Goal: Information Seeking & Learning: Find specific fact

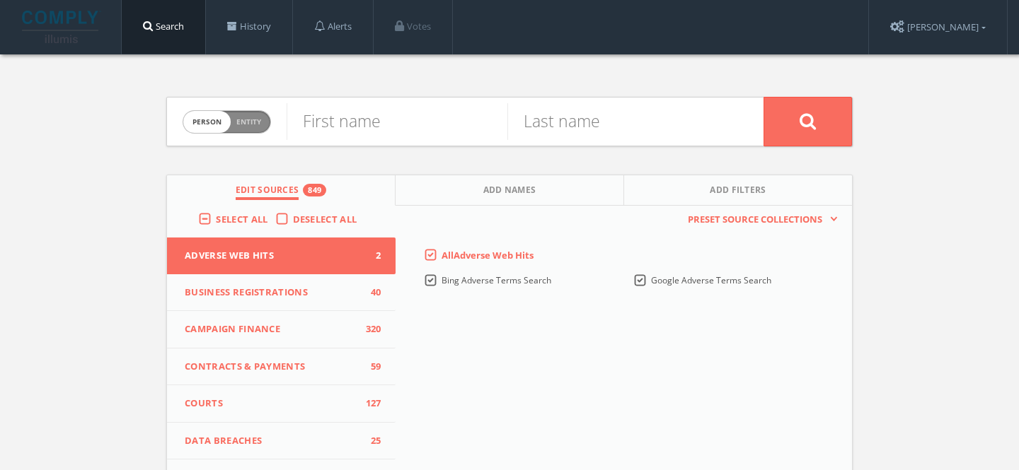
click at [263, 130] on span "Person Entity" at bounding box center [226, 122] width 87 height 22
checkbox input "true"
click at [304, 128] on input "text" at bounding box center [525, 121] width 477 height 37
paste input "Ibis Group"
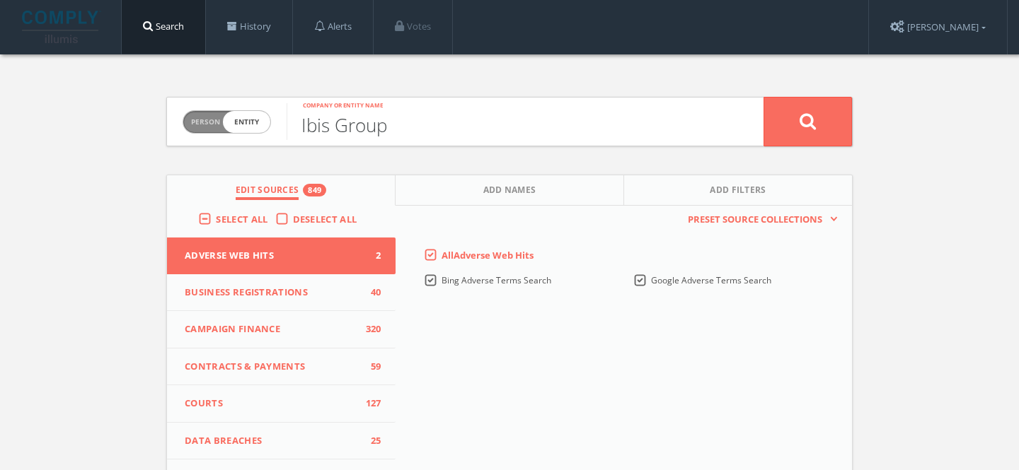
type input "Ibis Group"
click at [763, 97] on button at bounding box center [807, 122] width 88 height 50
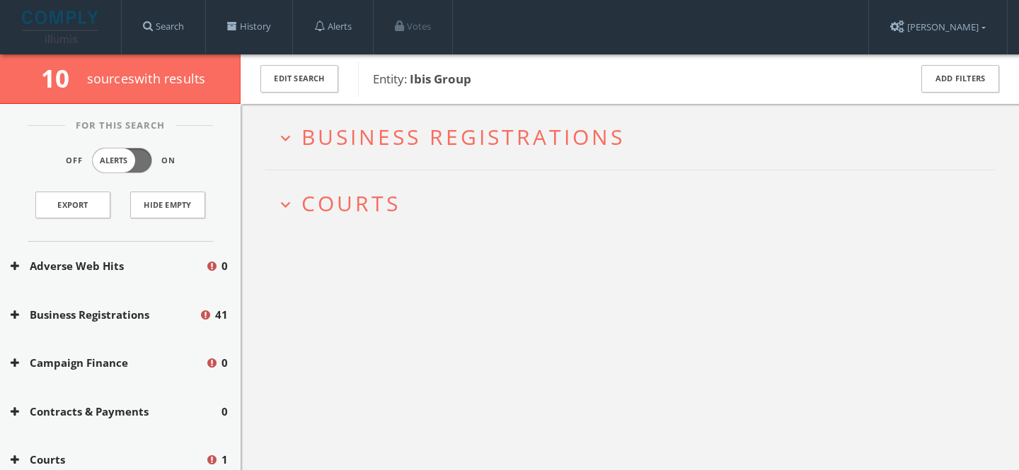
click at [359, 197] on span "Courts" at bounding box center [350, 203] width 99 height 29
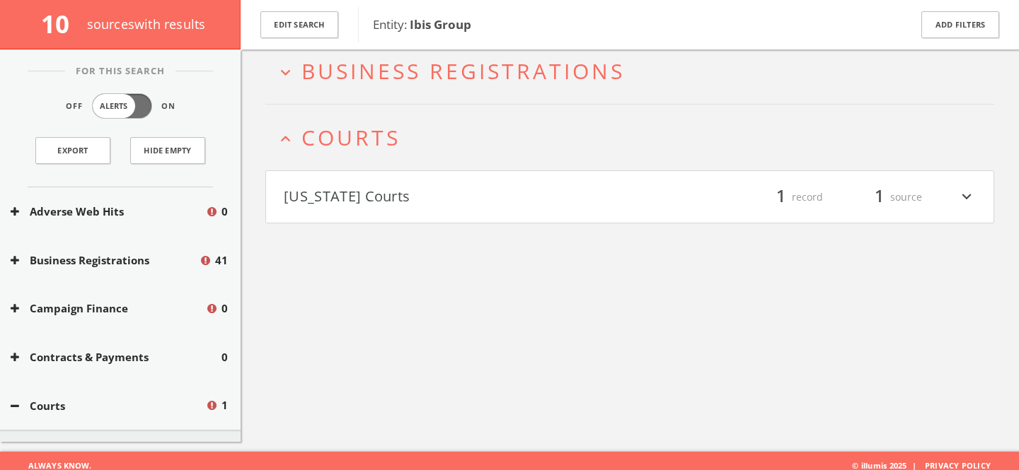
scroll to position [82, 0]
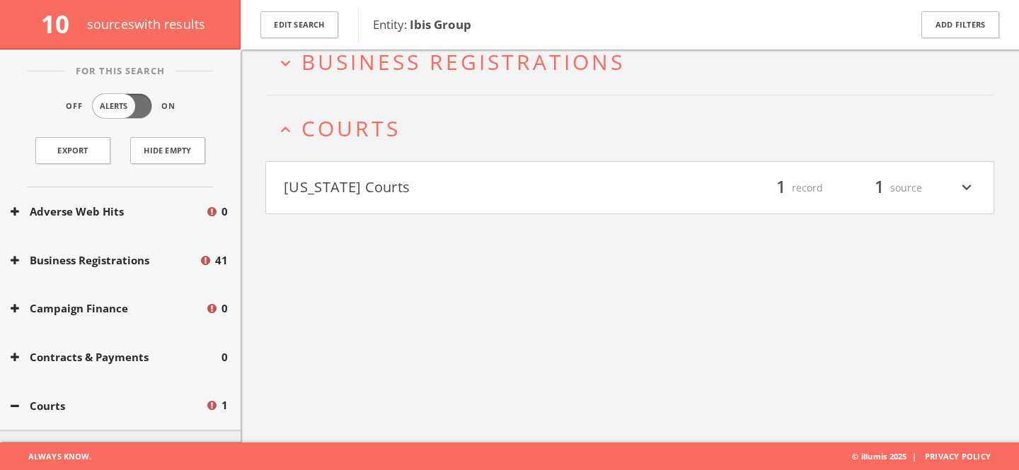
click at [361, 204] on h4 "Oregon Courts filter_list 1 record 1 source expand_more" at bounding box center [629, 188] width 727 height 52
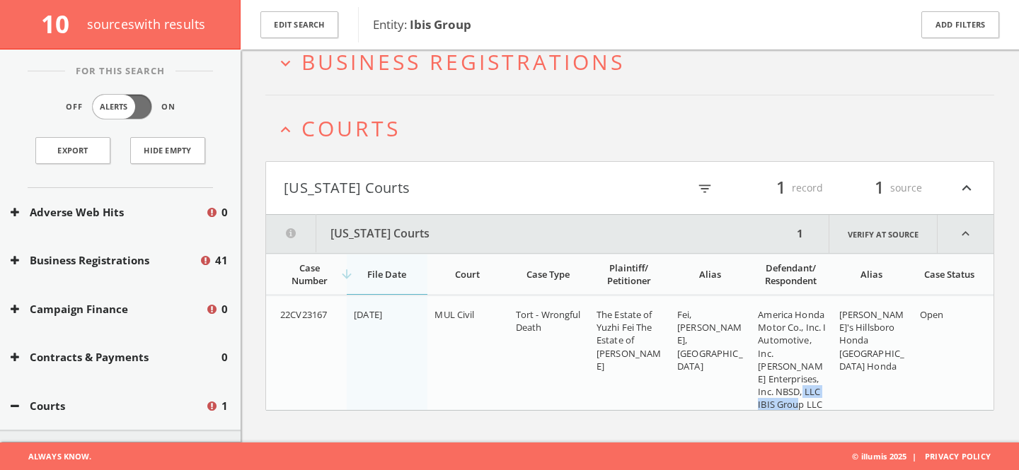
drag, startPoint x: 829, startPoint y: 391, endPoint x: 754, endPoint y: 388, distance: 75.0
click at [754, 388] on td "America Honda Motor Co., Inc. I Automotive, Inc. Lanphere Enterprises, Inc. NBS…" at bounding box center [791, 359] width 81 height 127
click at [410, 127] on button "expand_less Courts" at bounding box center [635, 128] width 718 height 23
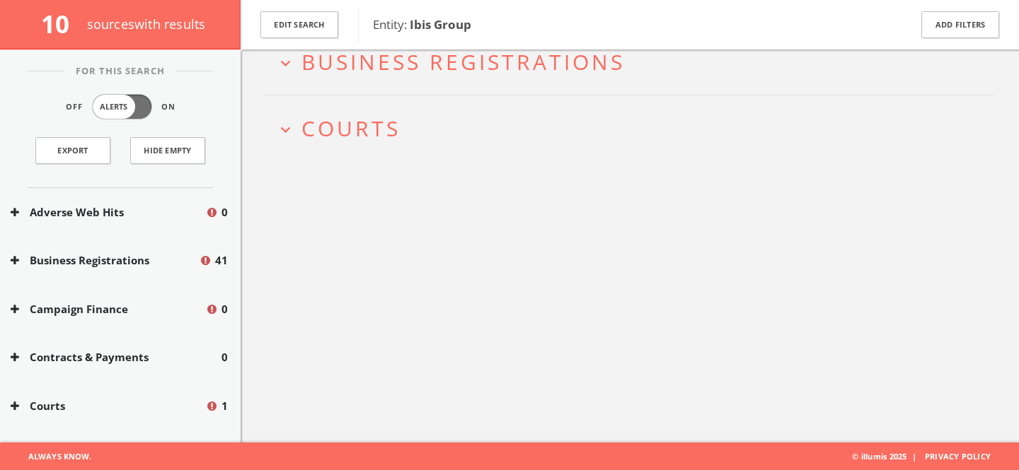
scroll to position [0, 0]
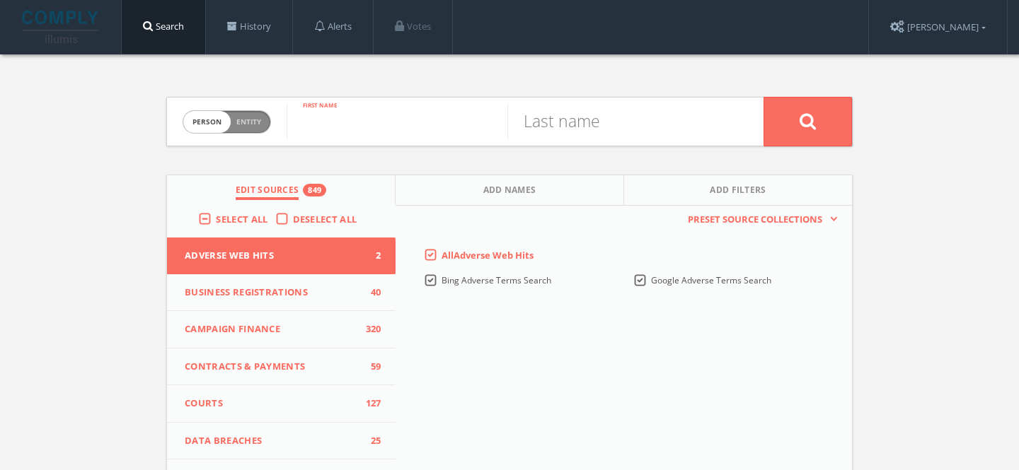
click at [424, 125] on input "text" at bounding box center [397, 121] width 221 height 37
paste input "[PERSON_NAME]"
click at [391, 129] on input "[PERSON_NAME]" at bounding box center [397, 121] width 221 height 37
click at [388, 128] on input "Jason Griffiths" at bounding box center [397, 121] width 221 height 37
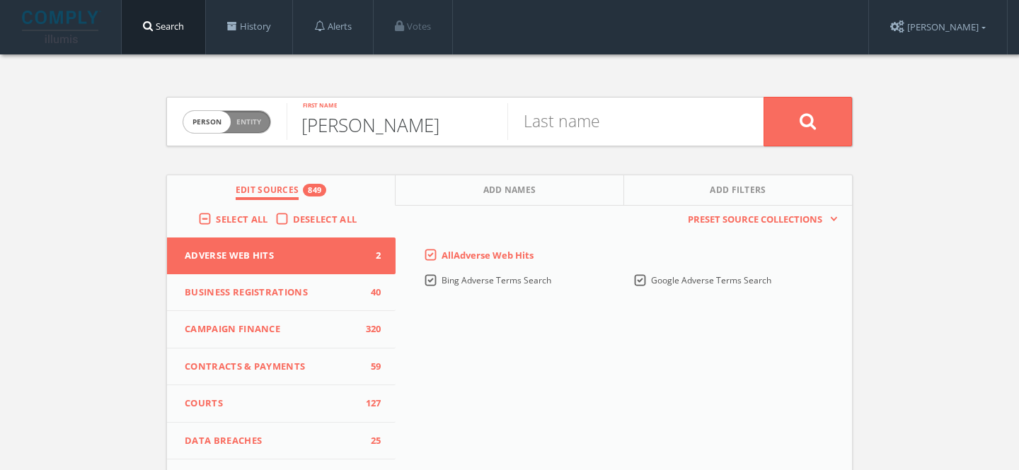
click at [388, 128] on input "Jason Griffiths" at bounding box center [397, 121] width 221 height 37
type input "Jason"
paste input "Griffiths"
type input "Griffiths"
click at [763, 97] on button at bounding box center [807, 122] width 88 height 50
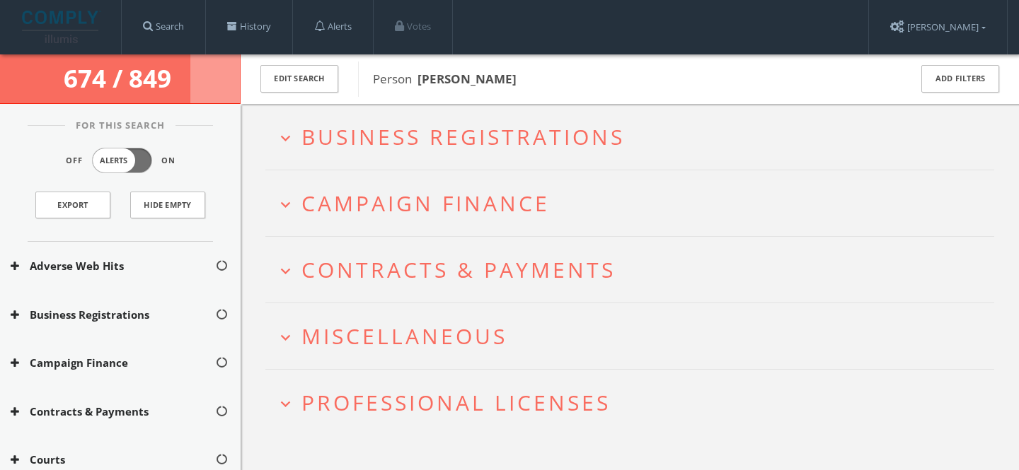
click at [454, 197] on span "Campaign Finance" at bounding box center [425, 203] width 248 height 29
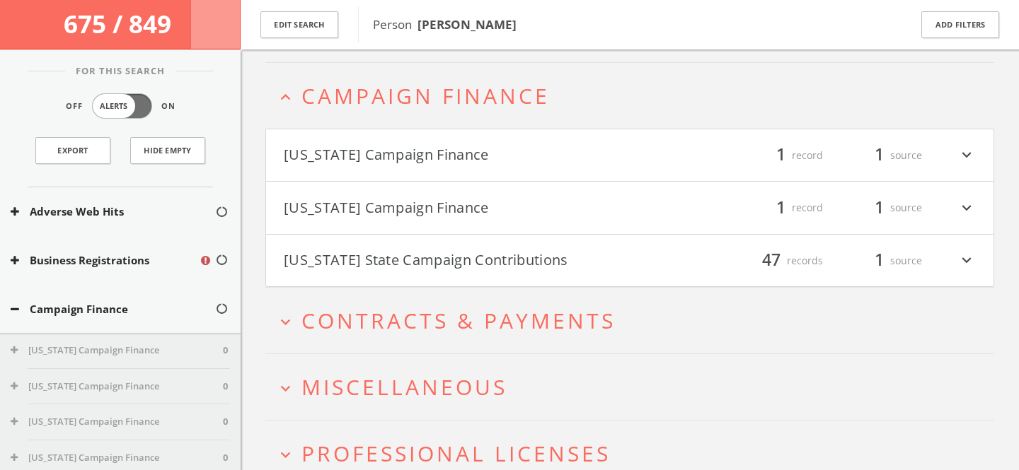
scroll to position [121, 0]
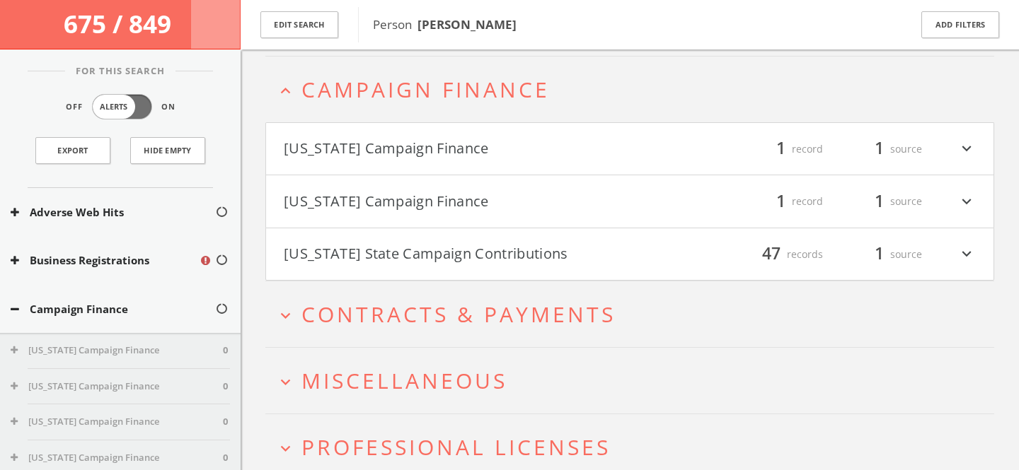
click at [449, 146] on button "[US_STATE] Campaign Finance" at bounding box center [457, 149] width 346 height 24
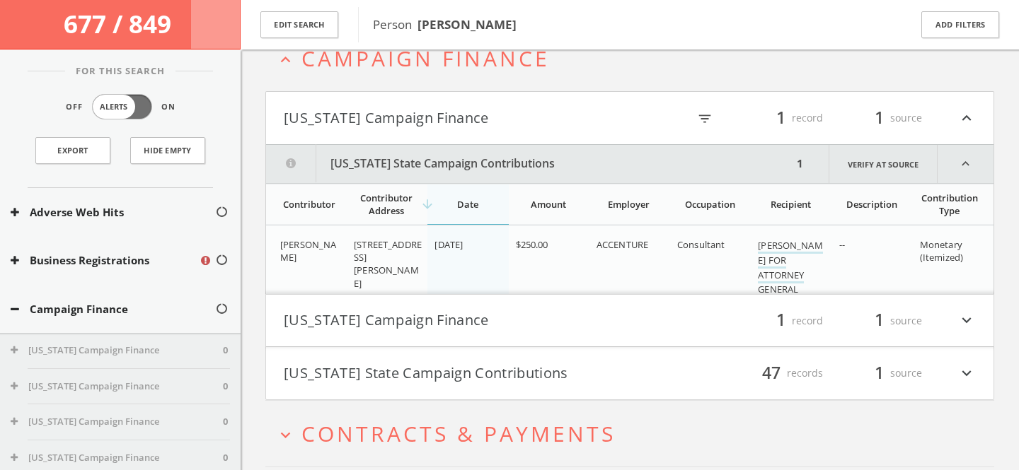
scroll to position [149, 0]
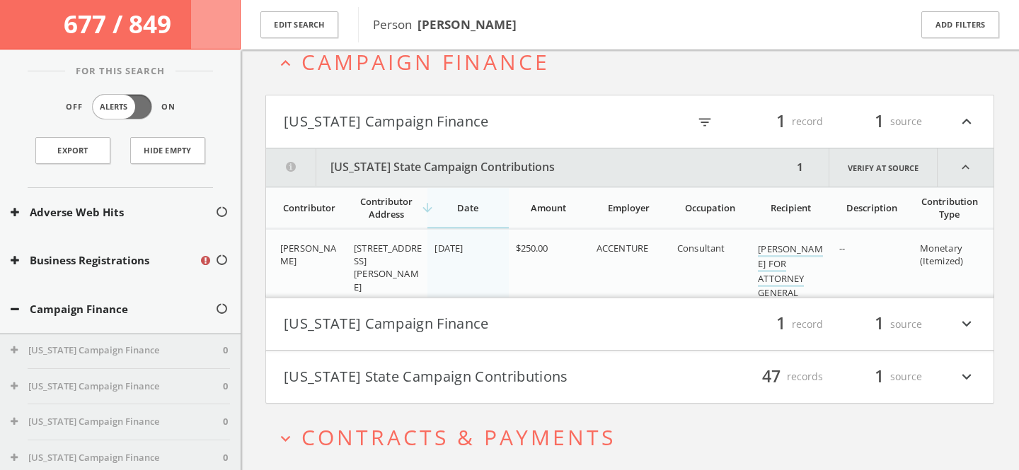
click at [447, 132] on button "[US_STATE] Campaign Finance" at bounding box center [457, 122] width 346 height 24
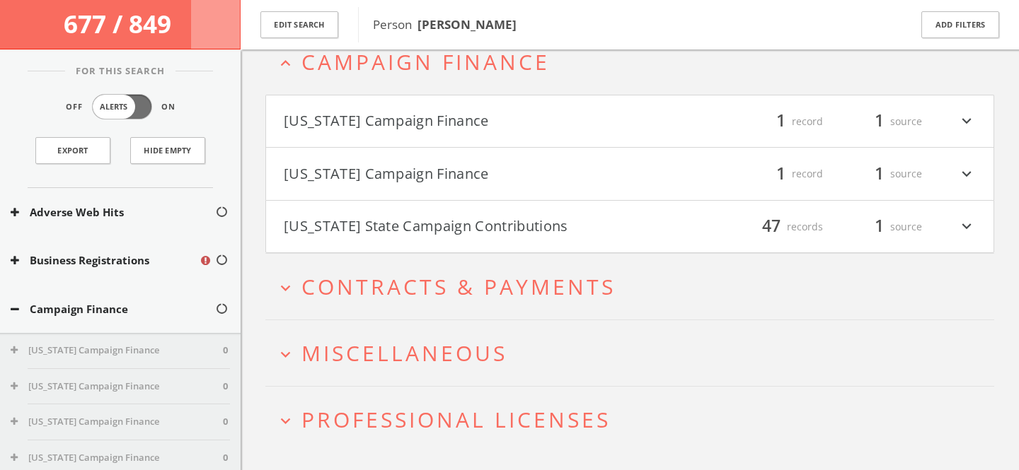
click at [444, 166] on button "[US_STATE] Campaign Finance" at bounding box center [457, 174] width 346 height 24
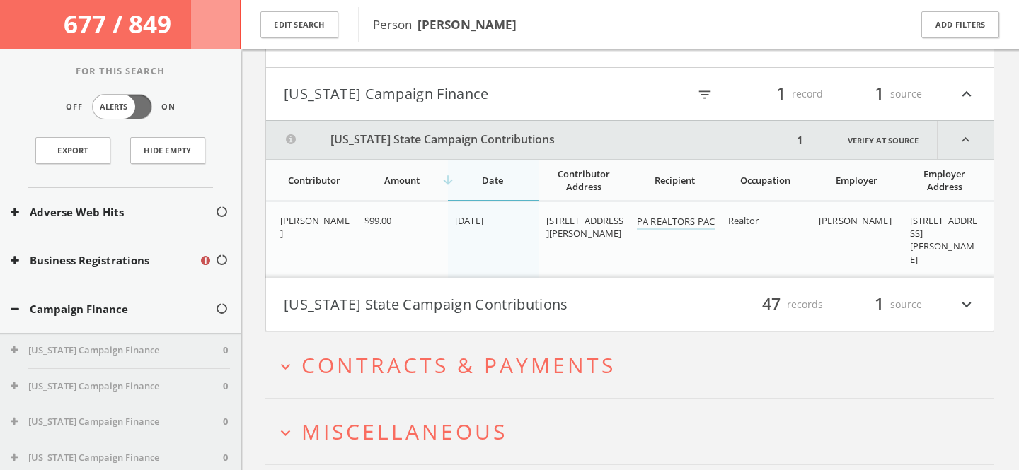
scroll to position [168, 0]
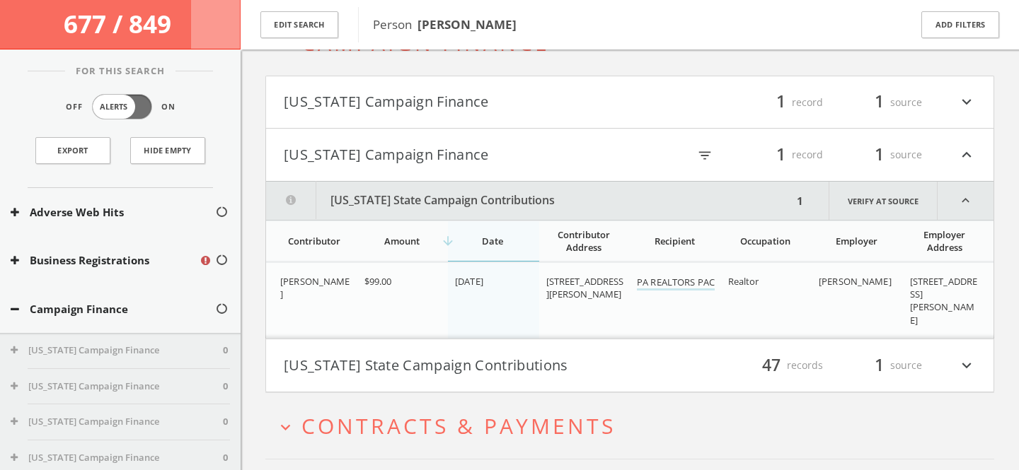
click at [445, 145] on button "[US_STATE] Campaign Finance" at bounding box center [457, 155] width 346 height 24
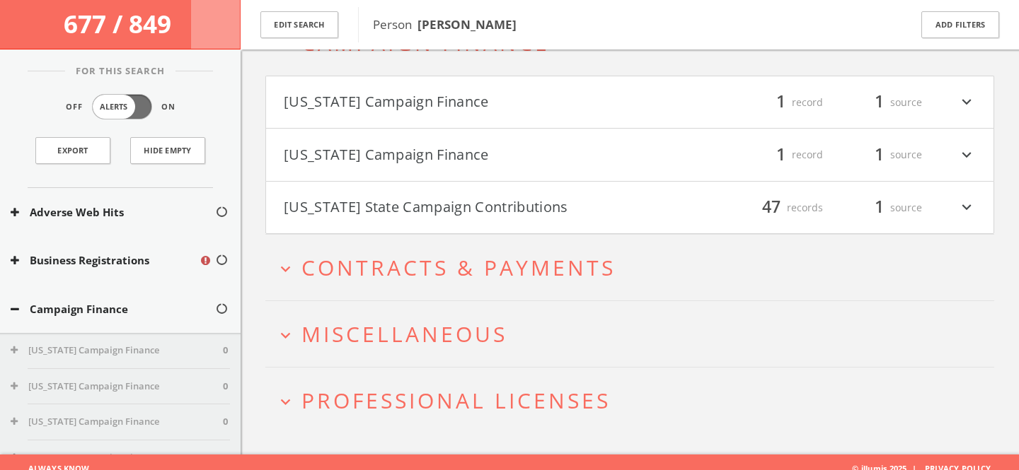
click at [460, 320] on span "Miscellaneous" at bounding box center [404, 334] width 206 height 29
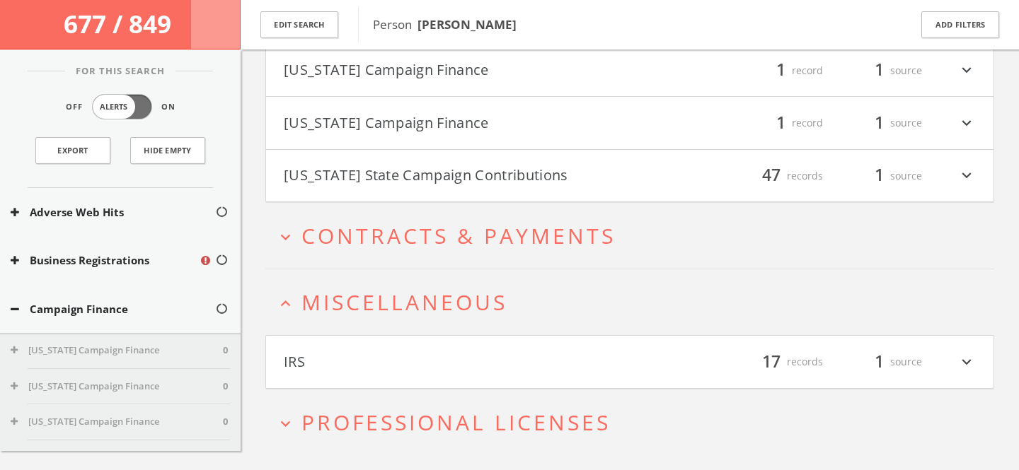
scroll to position [233, 0]
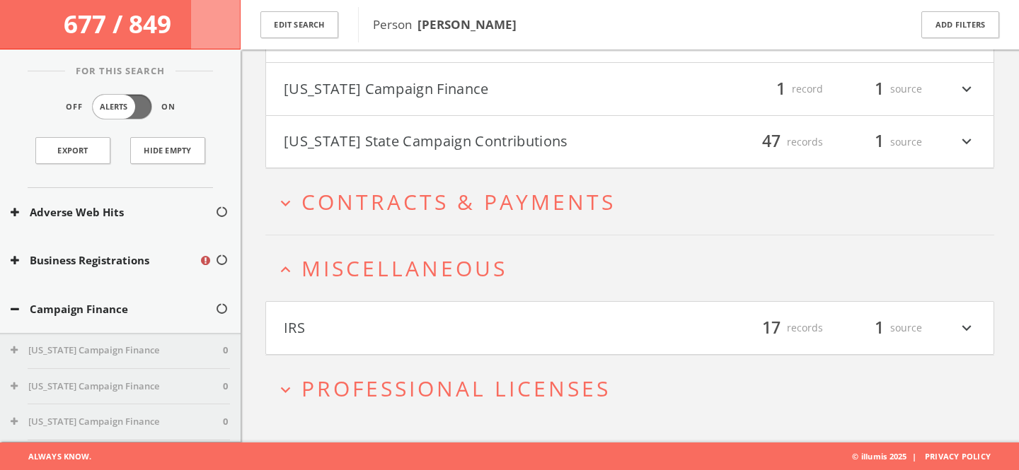
click at [446, 272] on span "Miscellaneous" at bounding box center [404, 268] width 206 height 29
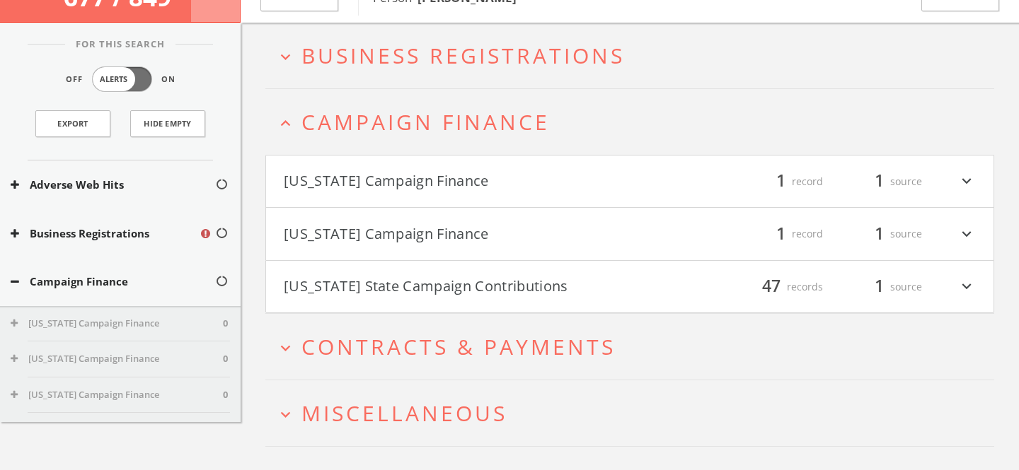
scroll to position [0, 0]
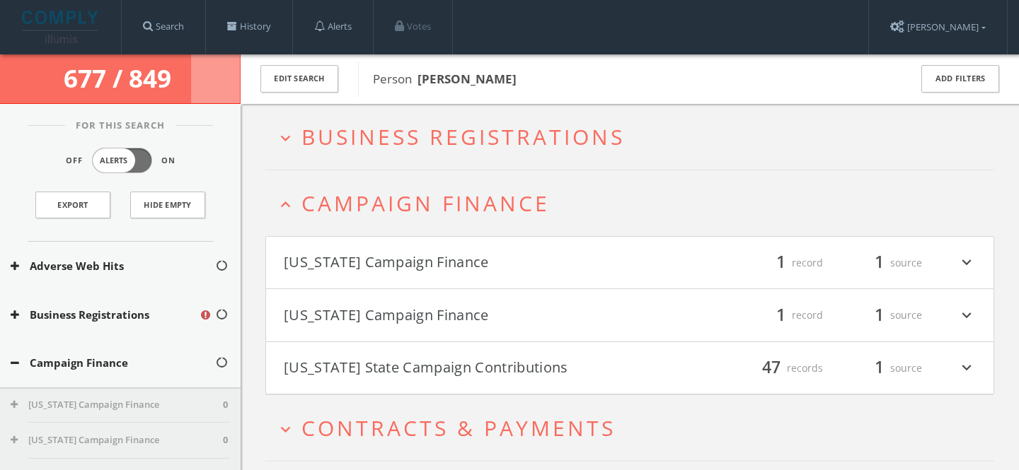
click at [448, 200] on span "Campaign Finance" at bounding box center [425, 203] width 248 height 29
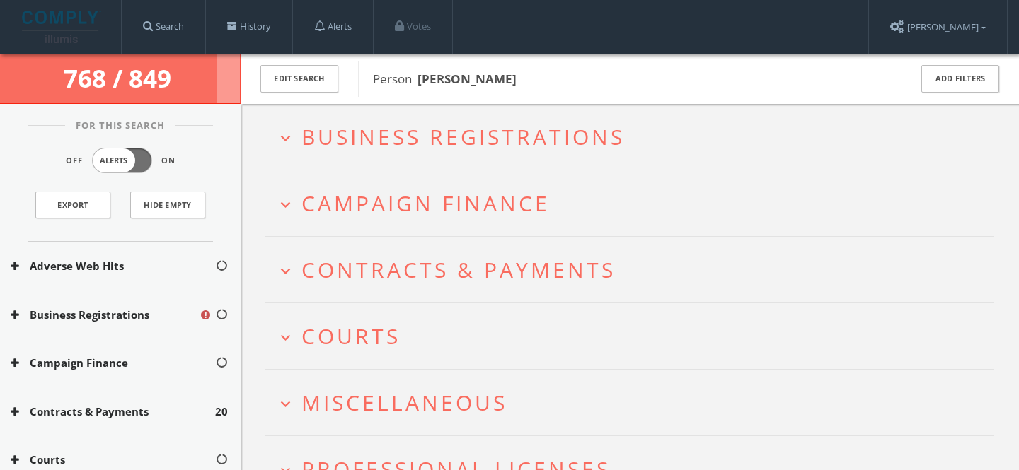
click at [497, 212] on span "Campaign Finance" at bounding box center [425, 203] width 248 height 29
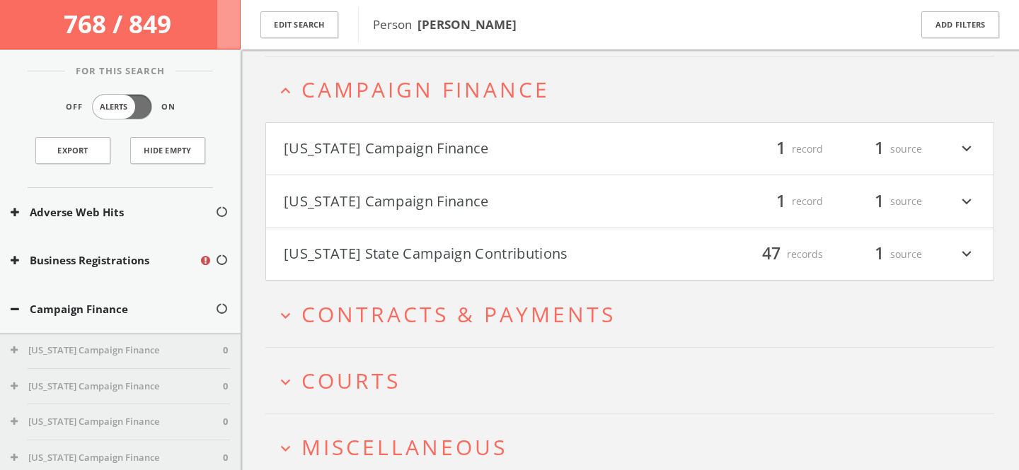
click at [471, 91] on span "Campaign Finance" at bounding box center [425, 89] width 248 height 29
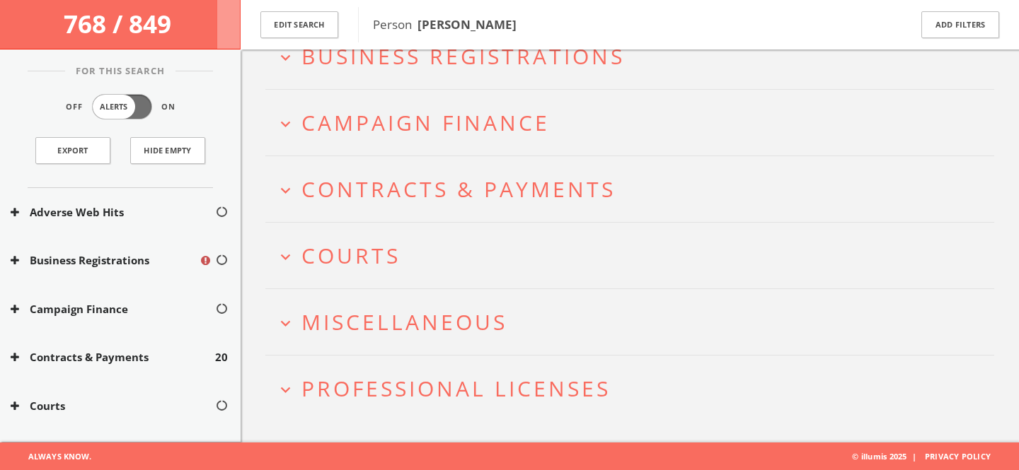
click at [403, 249] on button "expand_more Courts" at bounding box center [635, 255] width 718 height 23
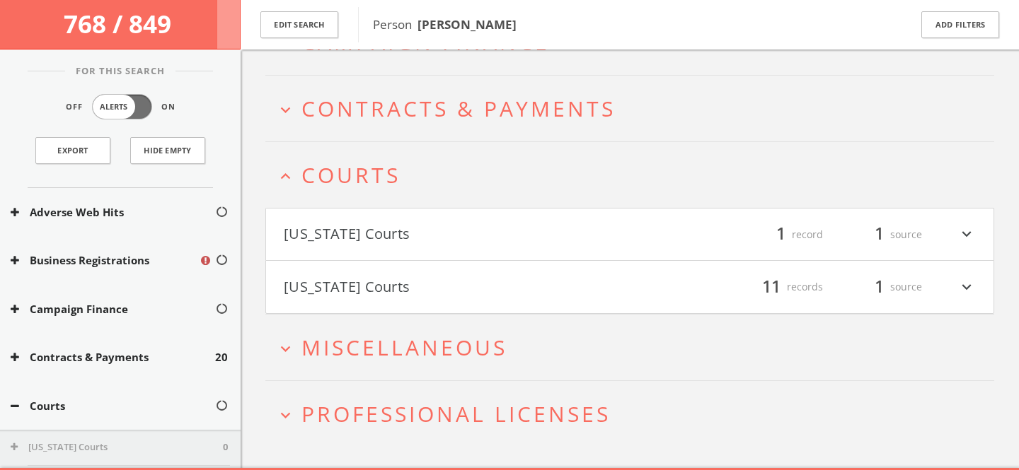
scroll to position [194, 0]
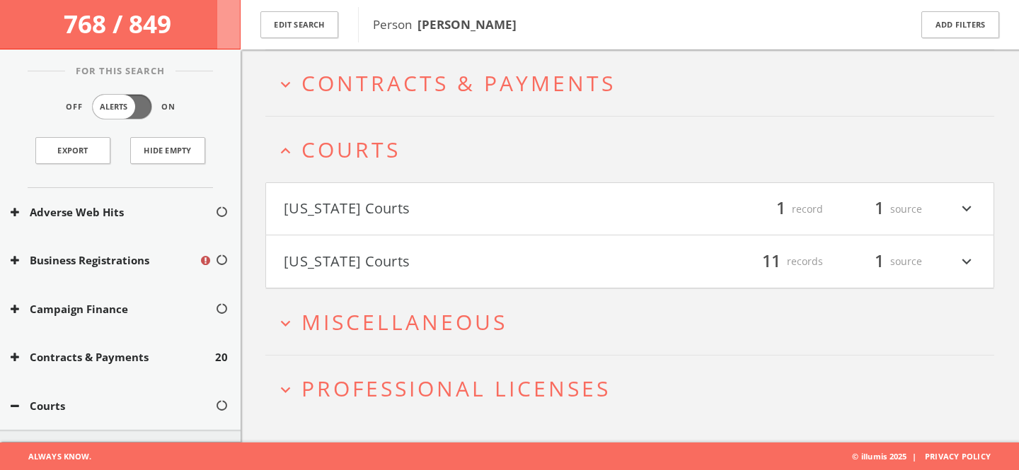
click at [386, 140] on span "Courts" at bounding box center [350, 149] width 99 height 29
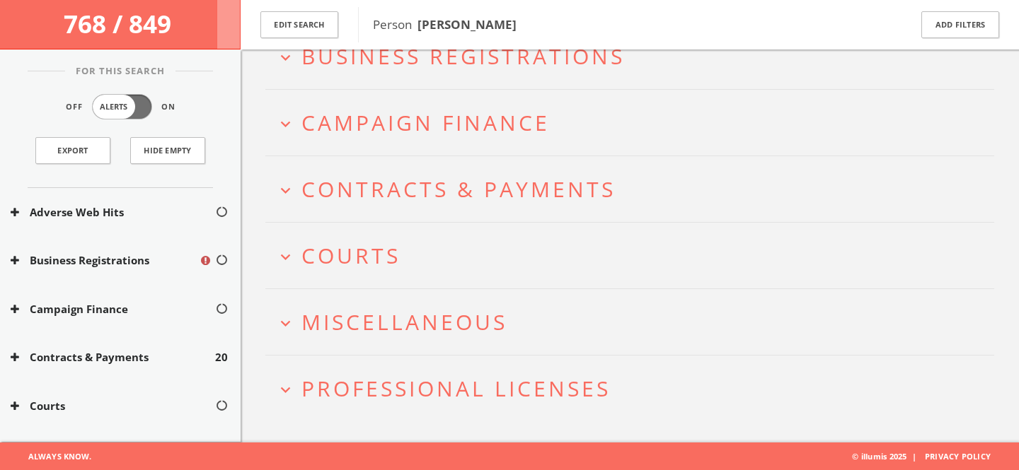
click at [412, 309] on span "Miscellaneous" at bounding box center [404, 322] width 206 height 29
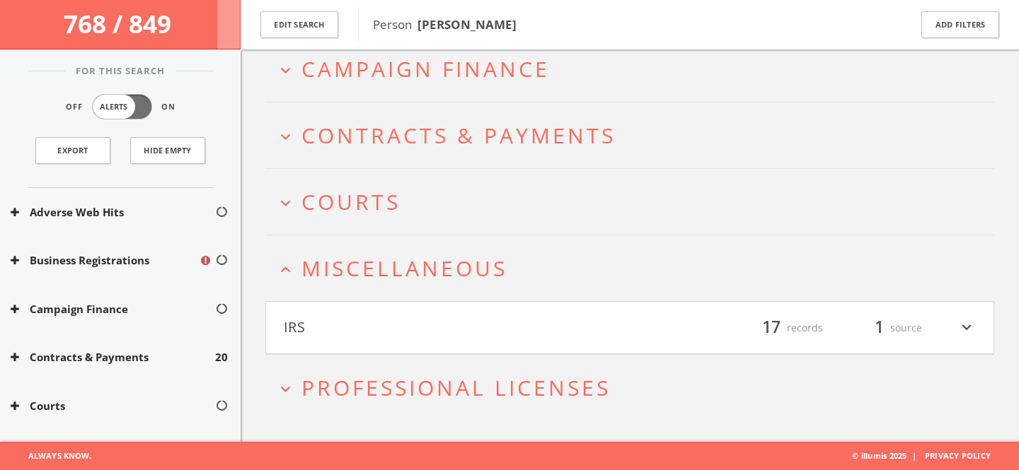
click at [423, 277] on span "Miscellaneous" at bounding box center [404, 268] width 206 height 29
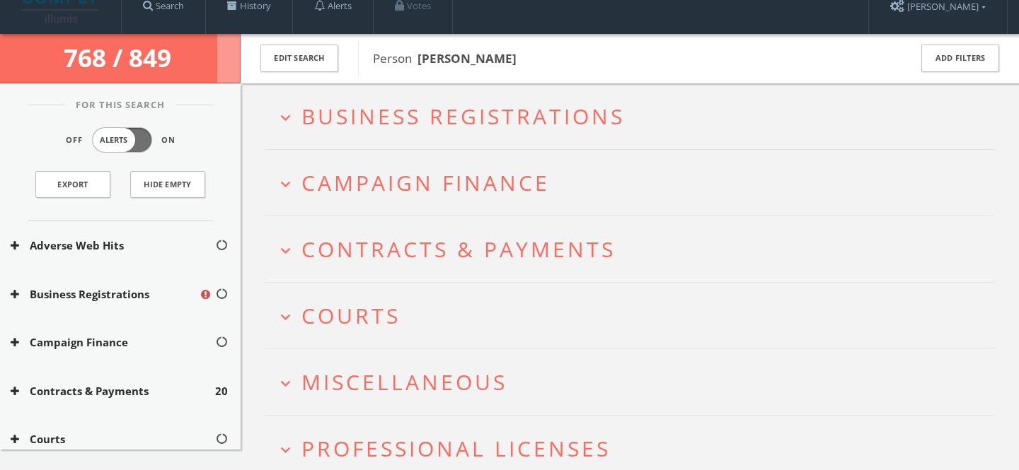
scroll to position [0, 0]
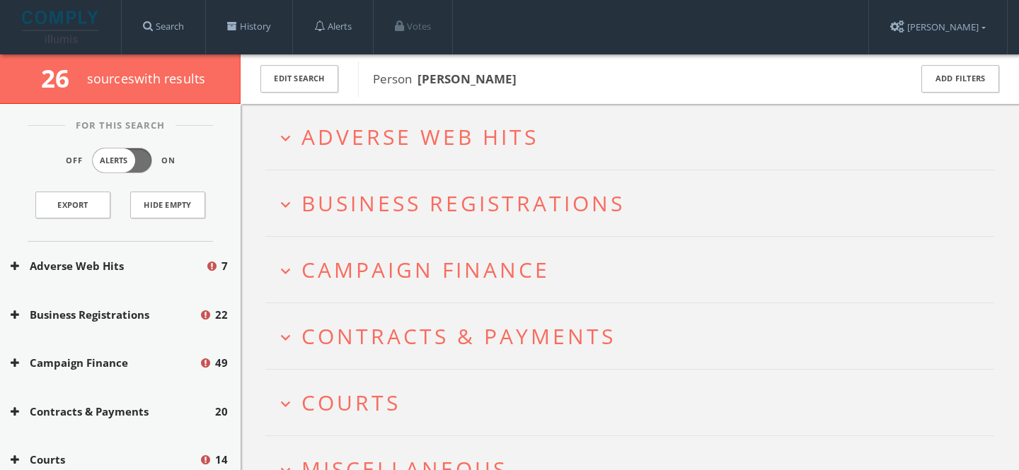
click at [440, 127] on span "Adverse Web Hits" at bounding box center [419, 136] width 237 height 29
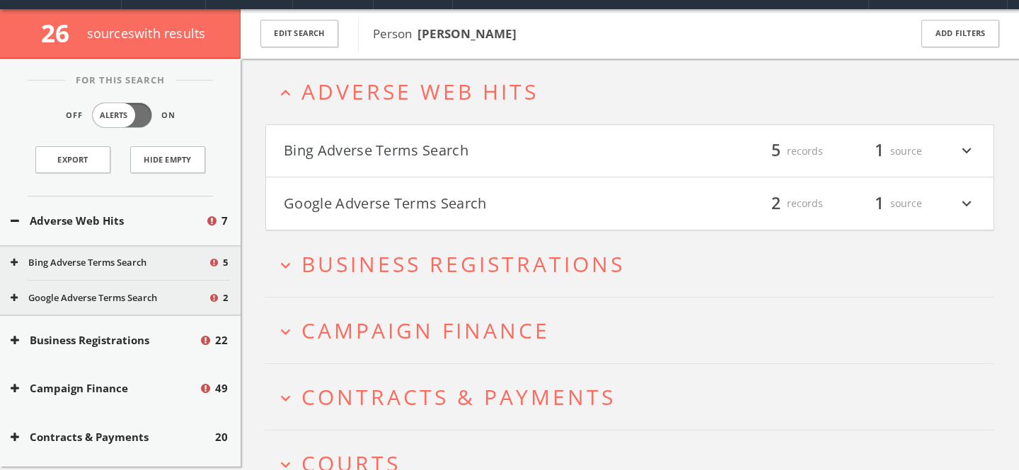
click at [437, 157] on button "Bing Adverse Terms Search" at bounding box center [457, 151] width 346 height 24
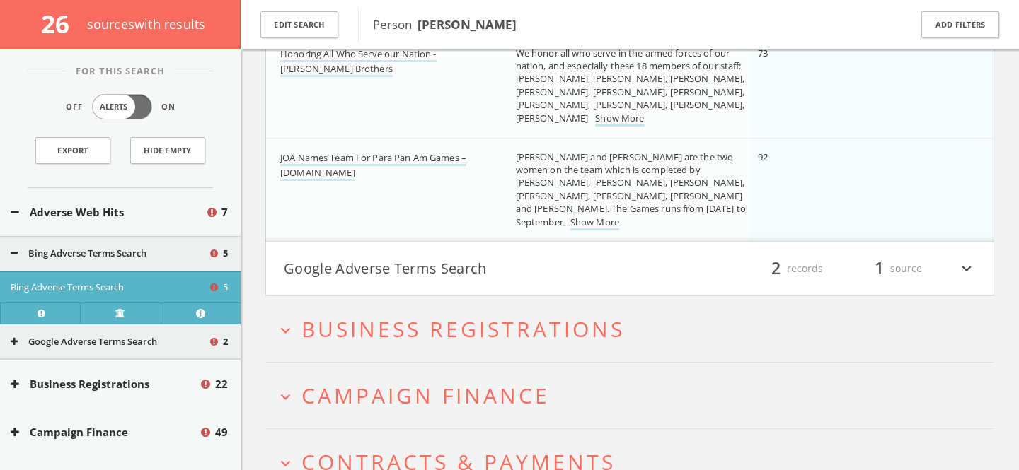
click at [473, 260] on button "Google Adverse Terms Search" at bounding box center [457, 269] width 346 height 24
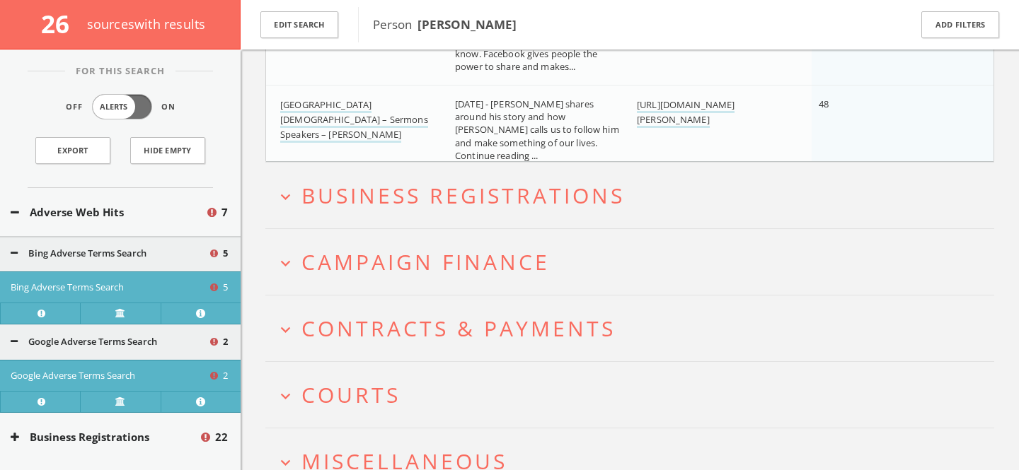
click at [473, 267] on span "Campaign Finance" at bounding box center [425, 262] width 248 height 29
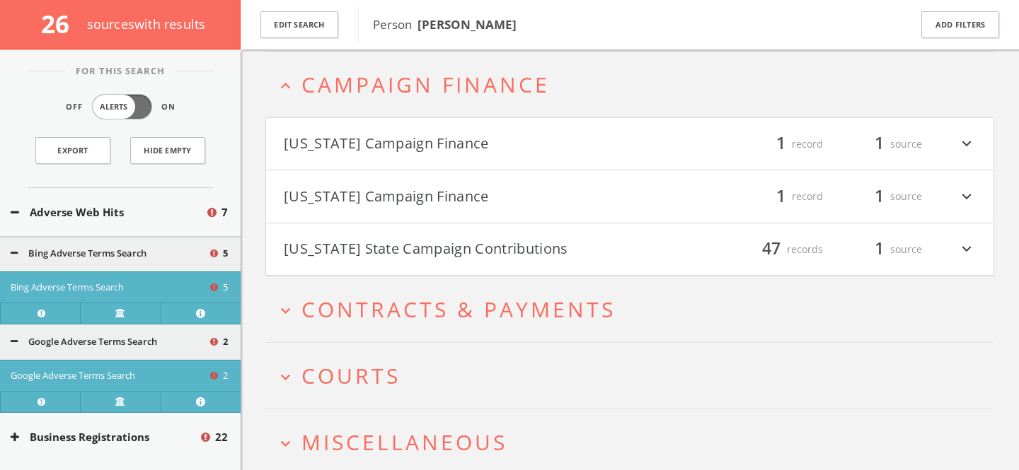
scroll to position [1106, 0]
click at [435, 144] on button "[US_STATE] Campaign Finance" at bounding box center [457, 142] width 346 height 24
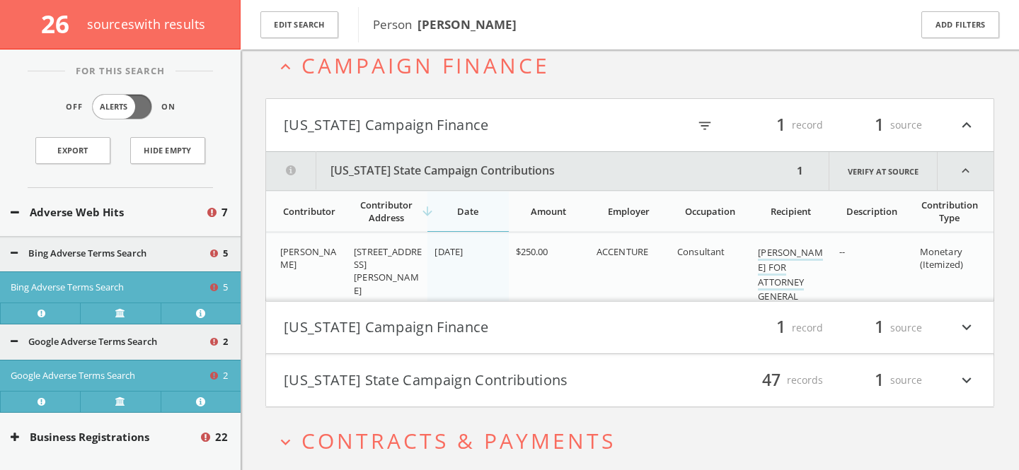
click at [426, 86] on h2 "expand_less Campaign Finance" at bounding box center [629, 66] width 729 height 66
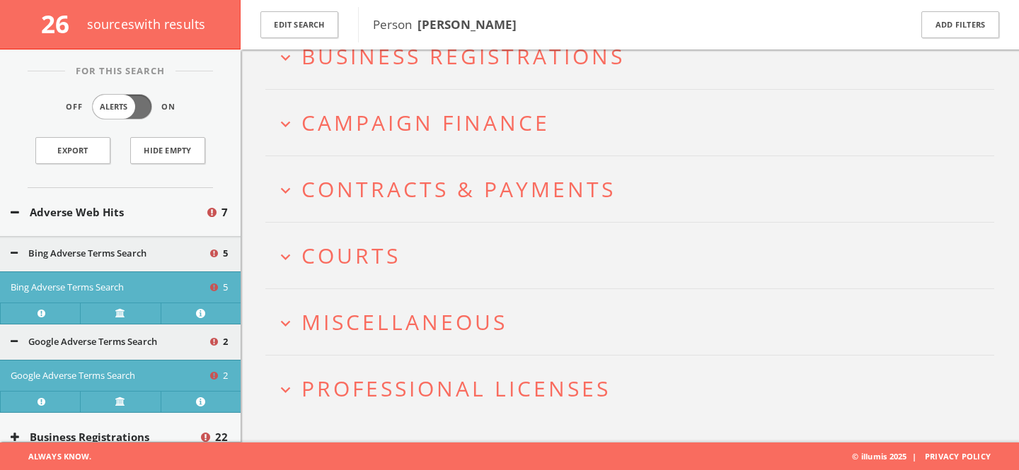
click at [415, 250] on button "expand_more Courts" at bounding box center [635, 255] width 718 height 23
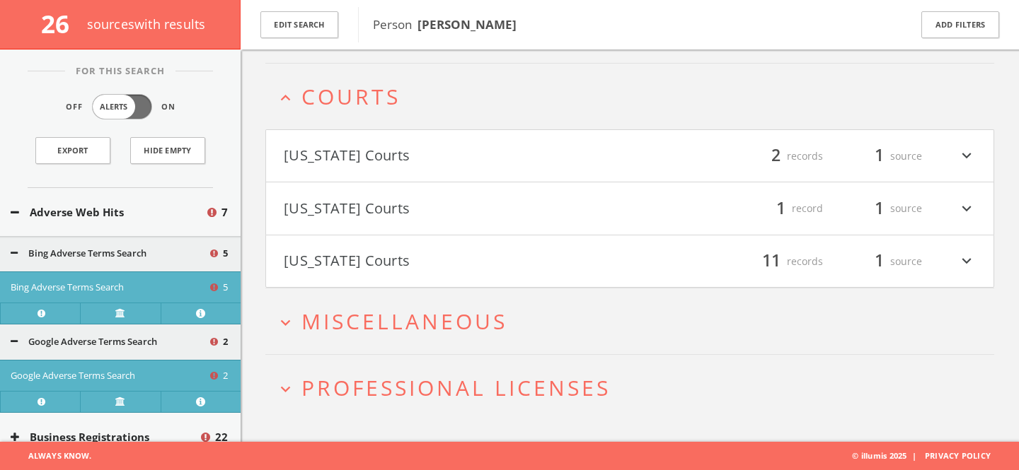
click at [446, 165] on button "[US_STATE] Courts" at bounding box center [457, 156] width 346 height 24
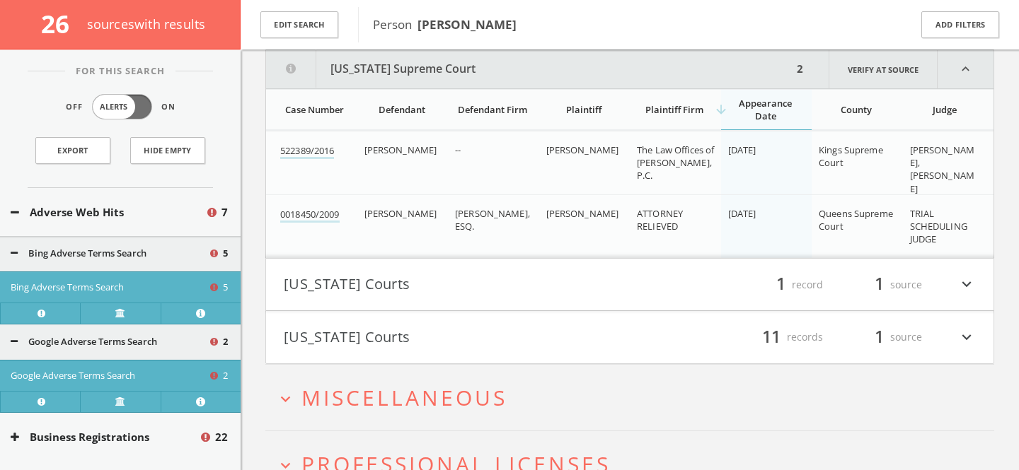
click at [500, 280] on button "[US_STATE] Courts" at bounding box center [457, 285] width 346 height 24
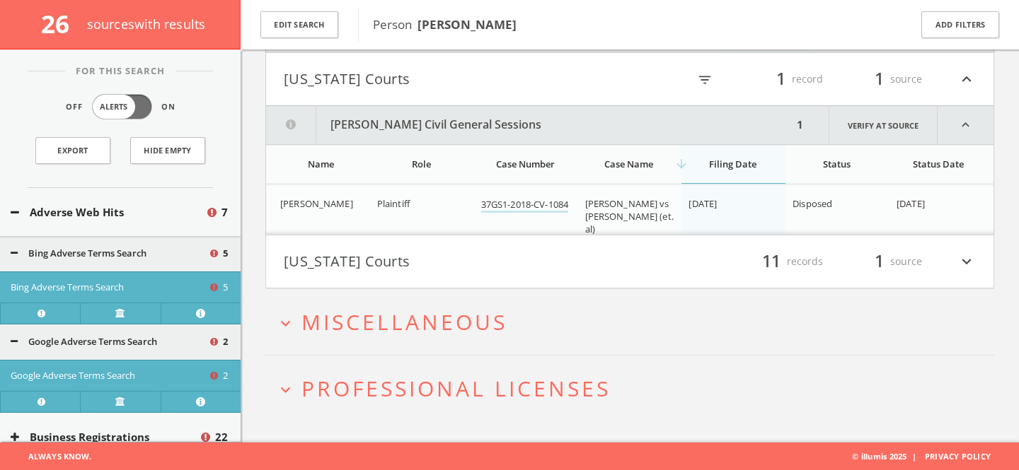
click at [529, 266] on button "[US_STATE] Courts" at bounding box center [457, 262] width 346 height 24
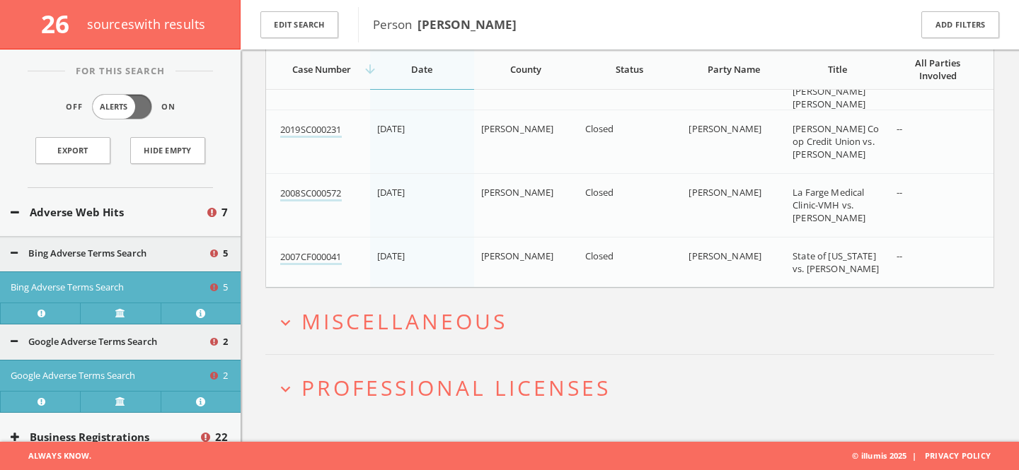
click at [471, 331] on span "Miscellaneous" at bounding box center [404, 321] width 206 height 29
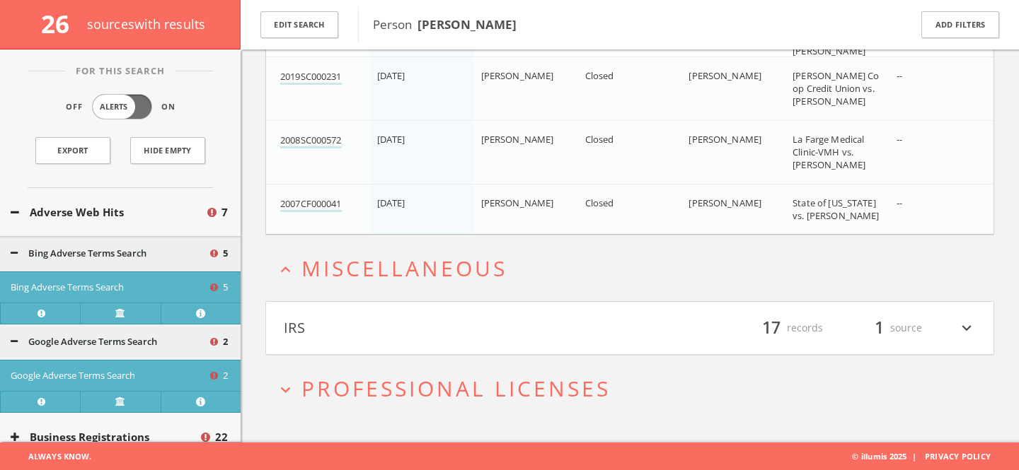
click at [476, 366] on h2 "expand_more Professional Licenses" at bounding box center [629, 389] width 729 height 66
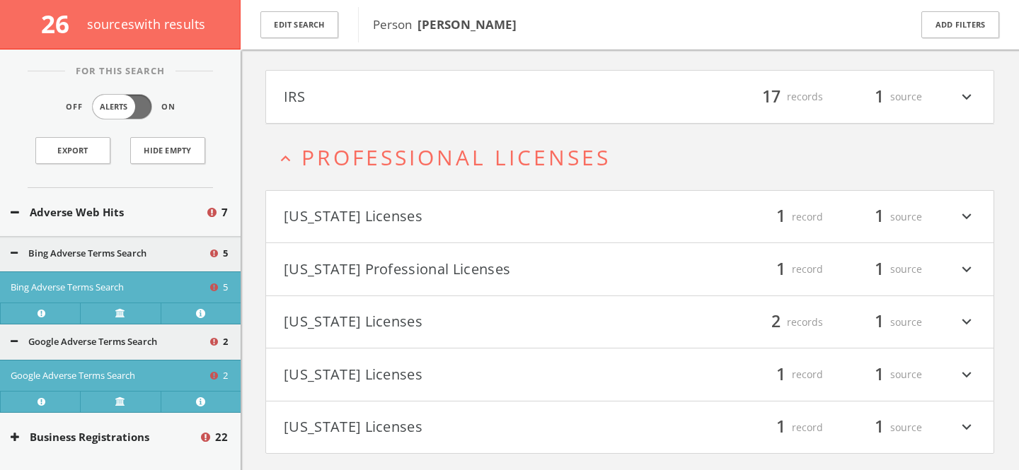
scroll to position [2597, 0]
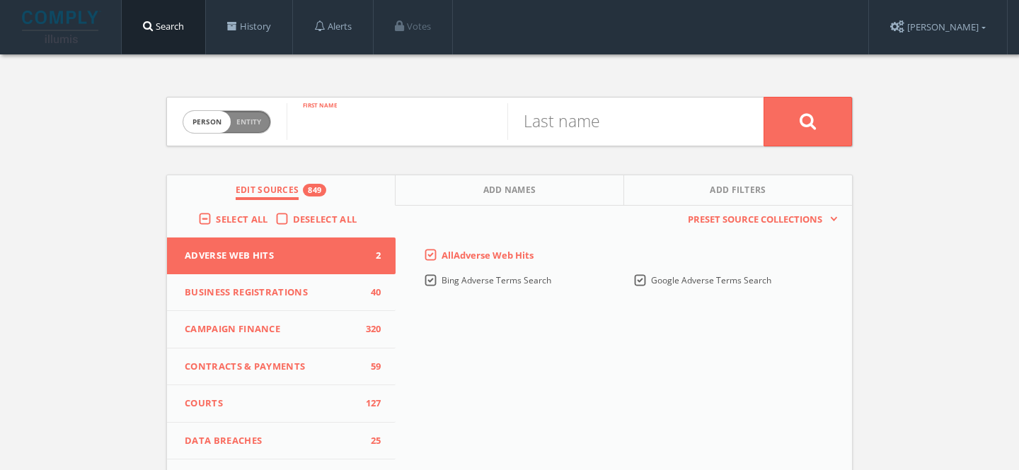
click at [430, 115] on input "text" at bounding box center [397, 121] width 221 height 37
paste input "[PERSON_NAME] (Chi) [PERSON_NAME]"
type input "[PERSON_NAME] (Chi) [PERSON_NAME]"
click at [459, 188] on button "Add Names" at bounding box center [510, 190] width 229 height 30
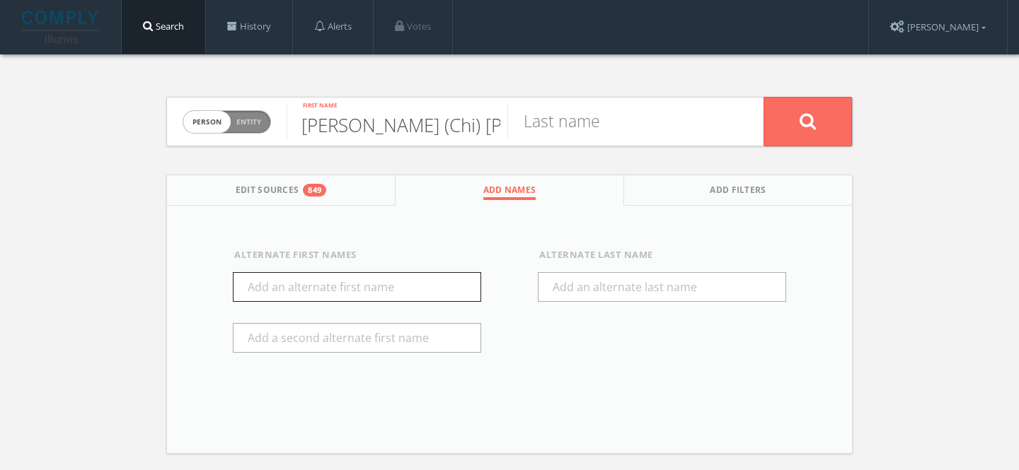
click at [362, 286] on input "text" at bounding box center [357, 287] width 248 height 30
paste input "[PERSON_NAME] (Chi) [PERSON_NAME]"
drag, startPoint x: 279, startPoint y: 288, endPoint x: 203, endPoint y: 283, distance: 75.9
click at [203, 283] on div "Alternate First Names [PERSON_NAME] (Chi) [PERSON_NAME] Alternate Last Name" at bounding box center [509, 315] width 685 height 219
drag, startPoint x: 265, startPoint y: 288, endPoint x: 418, endPoint y: 289, distance: 152.8
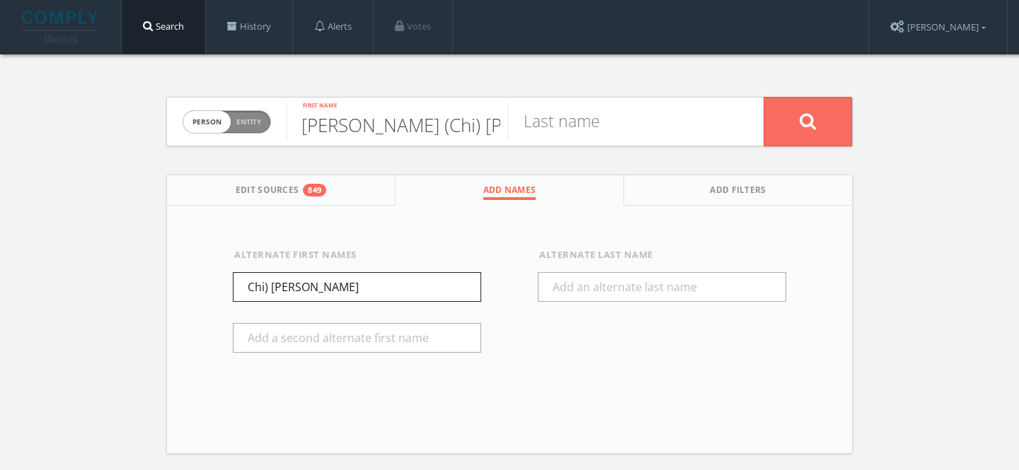
click at [418, 288] on input "Chi) [PERSON_NAME]" at bounding box center [357, 287] width 248 height 30
type input "Chi"
drag, startPoint x: 342, startPoint y: 127, endPoint x: 543, endPoint y: 129, distance: 200.9
click at [544, 128] on form "Person Entity person [PERSON_NAME] (Chi) [PERSON_NAME] First name Last name" at bounding box center [509, 122] width 686 height 50
type input "[PERSON_NAME]"
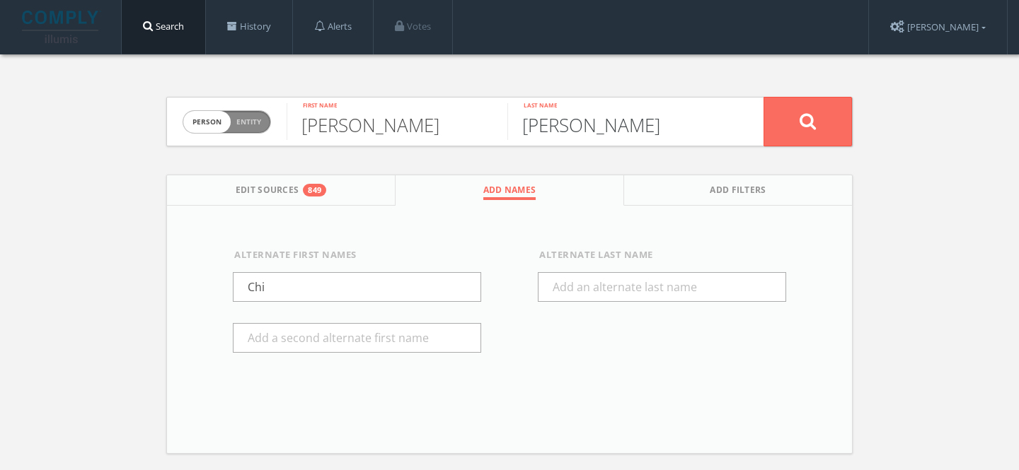
type input "[PERSON_NAME]"
click at [818, 114] on button at bounding box center [807, 122] width 88 height 50
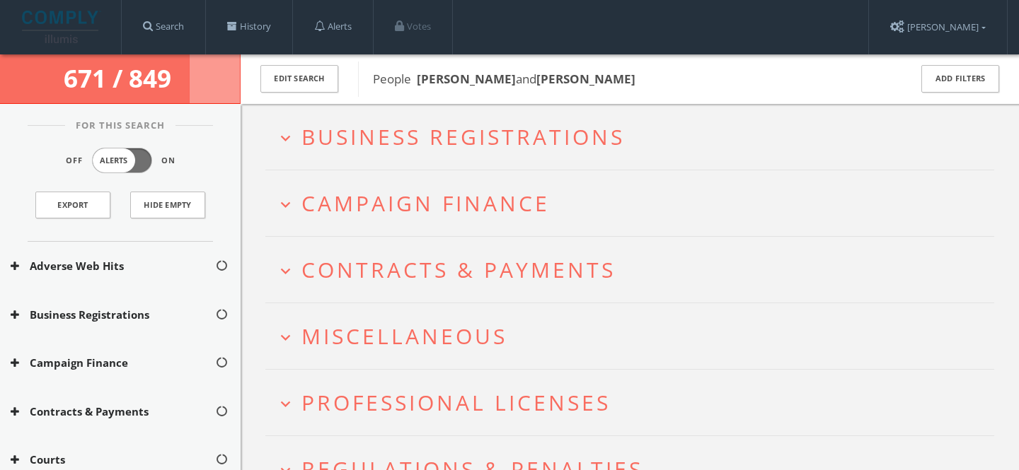
click at [421, 202] on span "Campaign Finance" at bounding box center [425, 203] width 248 height 29
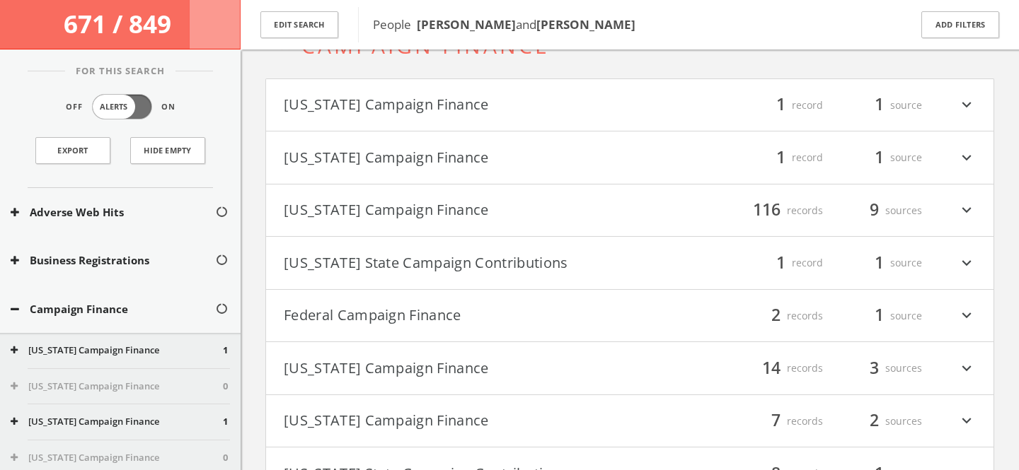
click at [446, 297] on h4 "Federal Campaign Finance filter_list 2 records 1 source expand_more" at bounding box center [629, 316] width 727 height 52
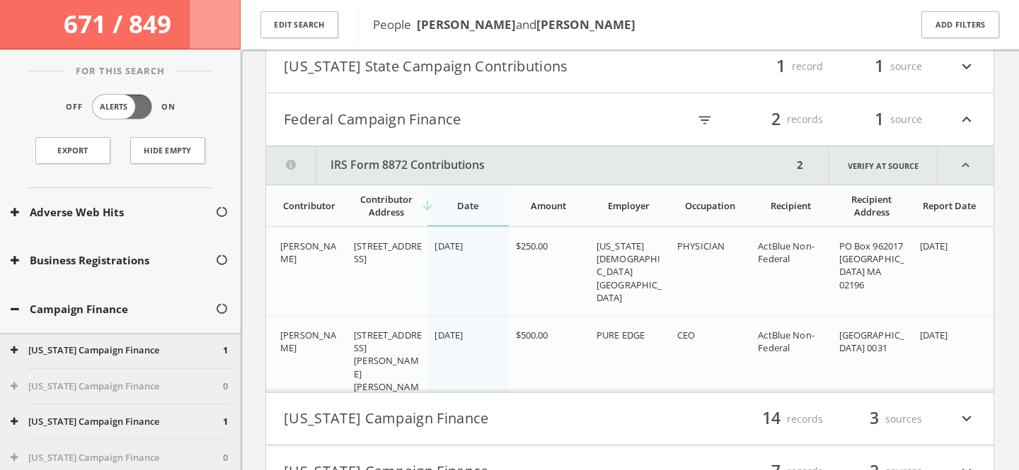
scroll to position [358, 0]
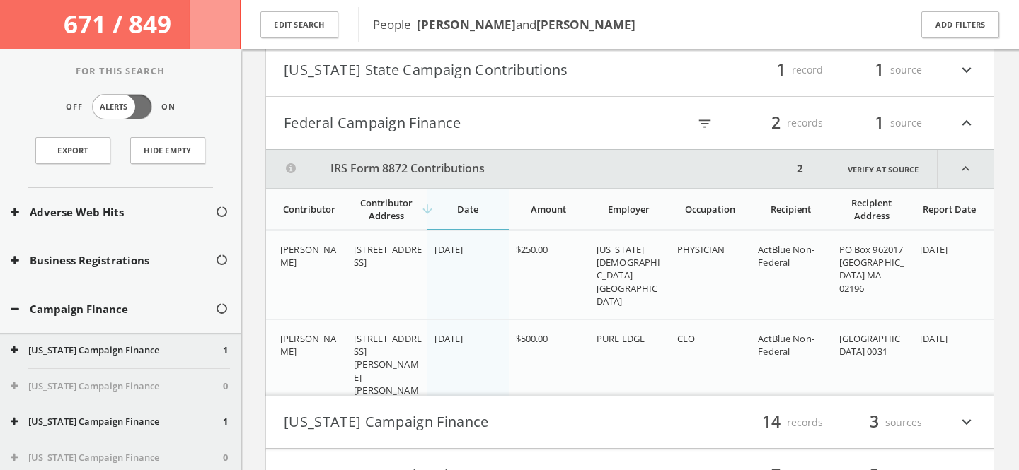
click at [411, 115] on button "Federal Campaign Finance" at bounding box center [457, 123] width 346 height 24
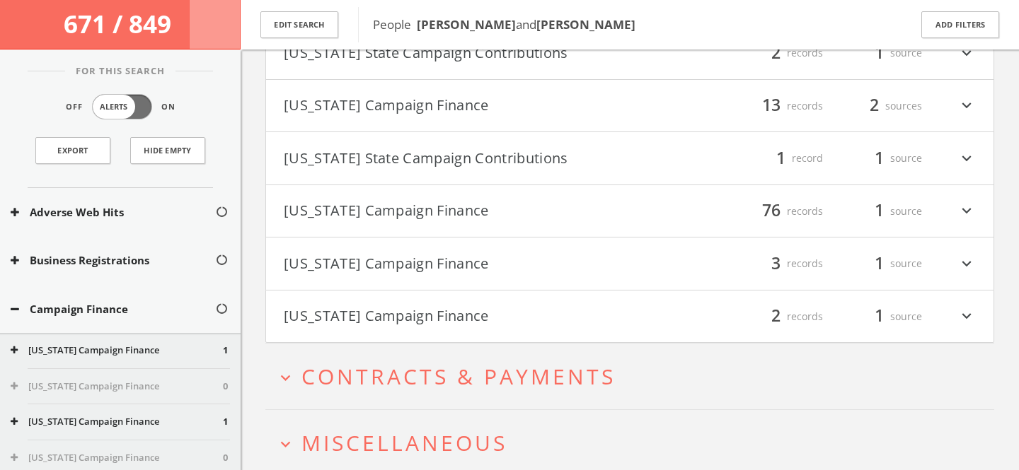
click at [468, 281] on h4 "[US_STATE] Campaign Finance filter_list 3 records 1 source expand_more" at bounding box center [629, 264] width 727 height 52
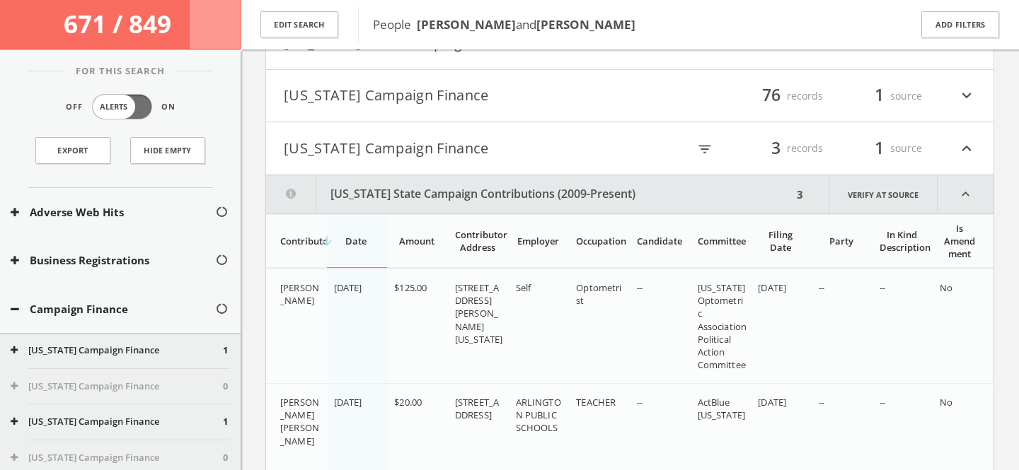
scroll to position [1010, 0]
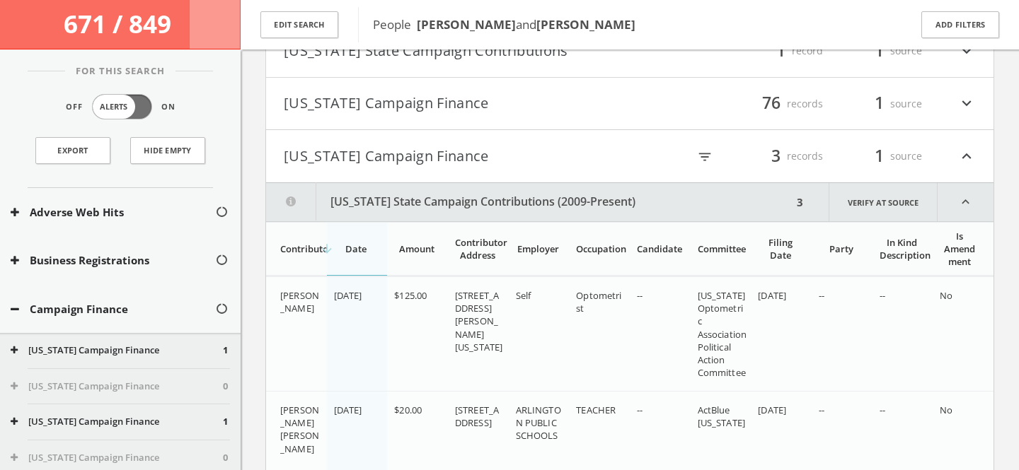
click at [441, 156] on button "[US_STATE] Campaign Finance" at bounding box center [457, 156] width 346 height 24
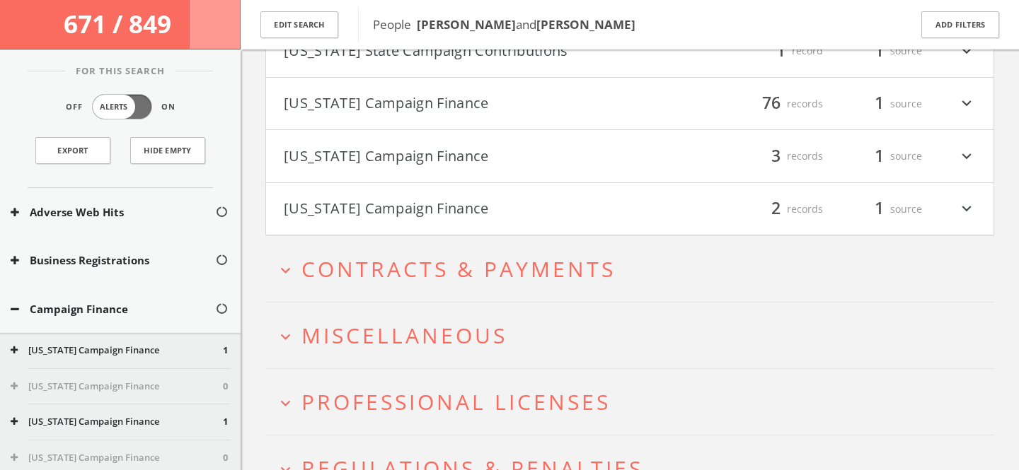
click at [462, 214] on button "[US_STATE] Campaign Finance" at bounding box center [457, 209] width 346 height 24
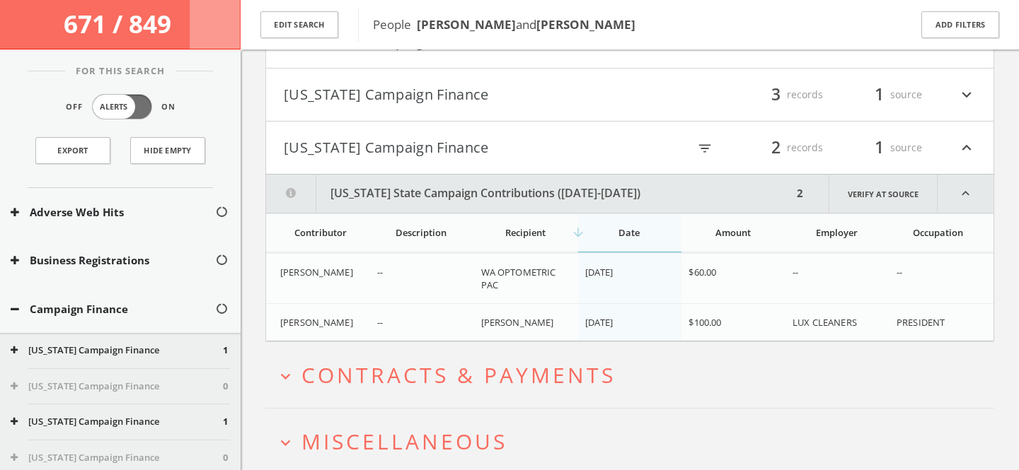
scroll to position [1063, 0]
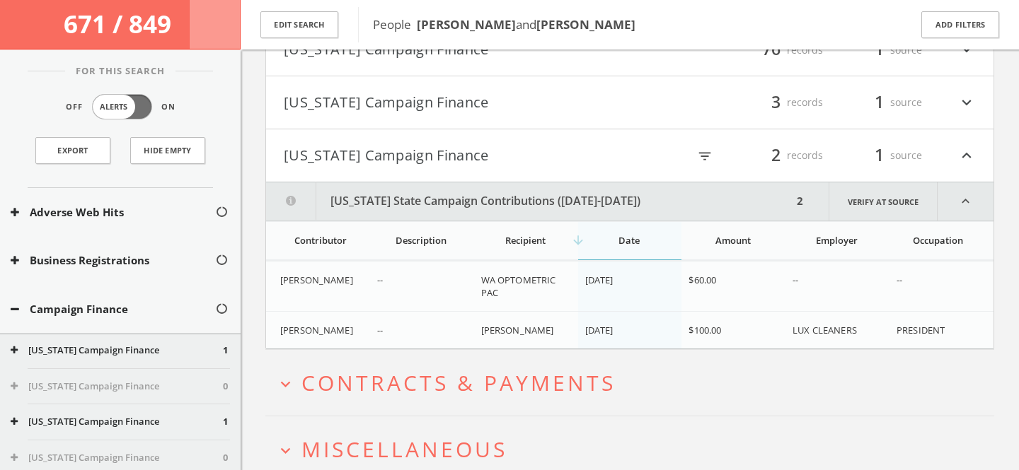
click at [454, 155] on button "[US_STATE] Campaign Finance" at bounding box center [457, 156] width 346 height 24
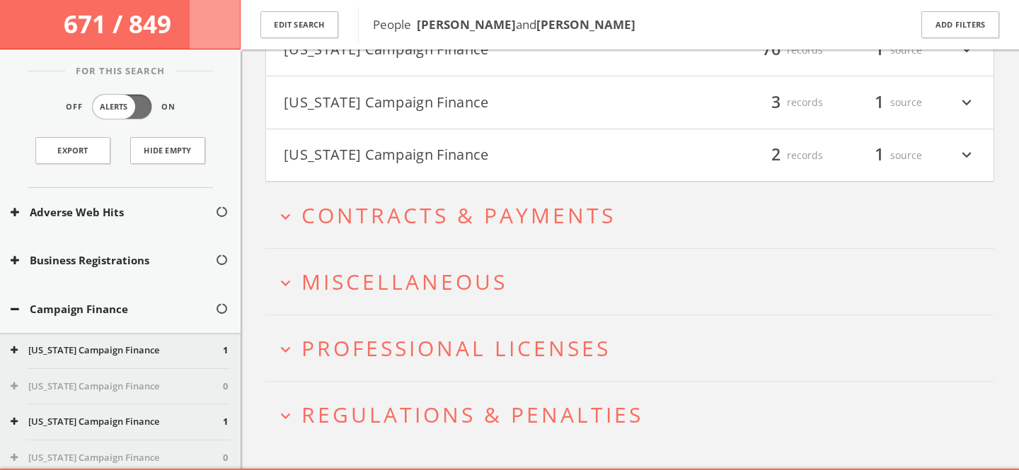
click at [459, 289] on span "Miscellaneous" at bounding box center [404, 281] width 206 height 29
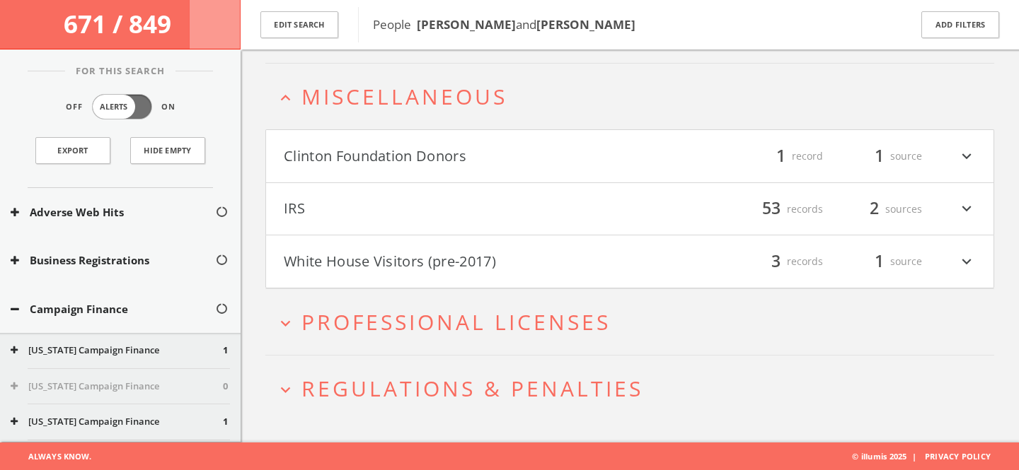
click at [456, 156] on button "Clinton Foundation Donors" at bounding box center [457, 156] width 346 height 24
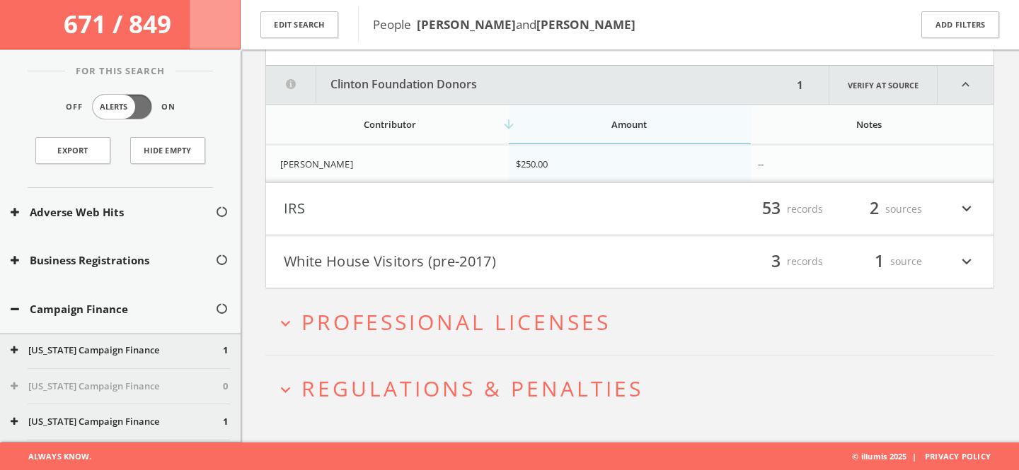
click at [507, 260] on button "White House Visitors (pre-2017)" at bounding box center [457, 262] width 346 height 24
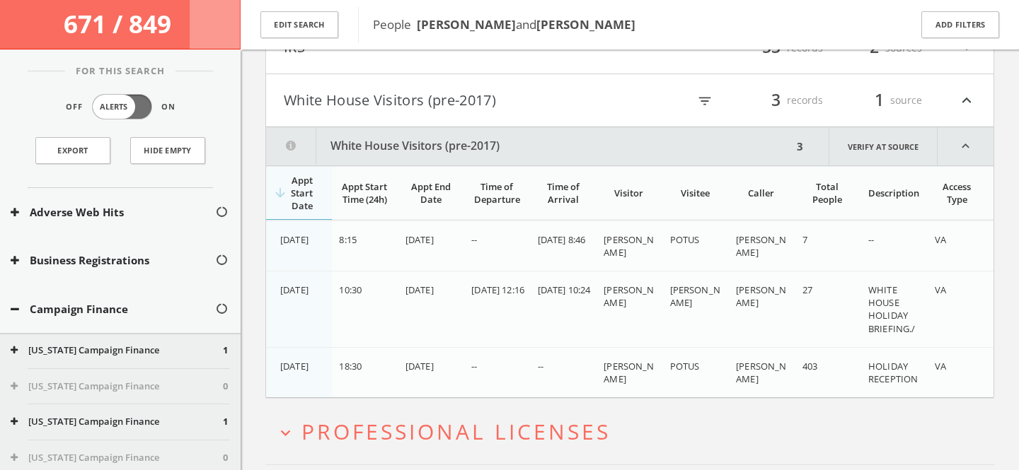
scroll to position [1509, 0]
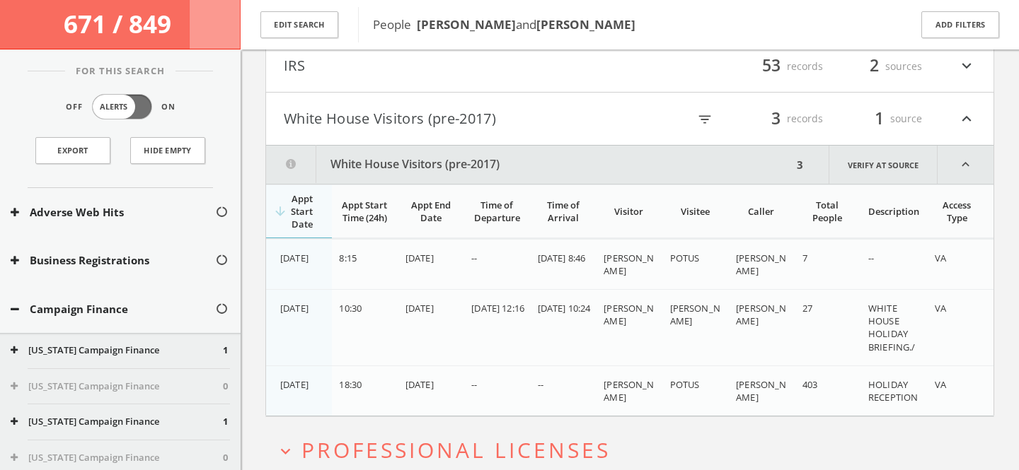
click at [371, 117] on button "White House Visitors (pre-2017)" at bounding box center [457, 119] width 346 height 24
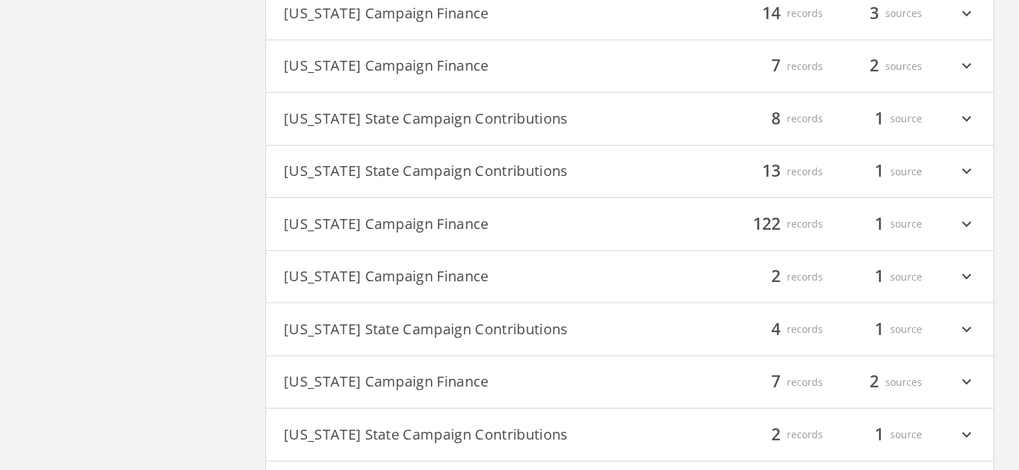
scroll to position [0, 0]
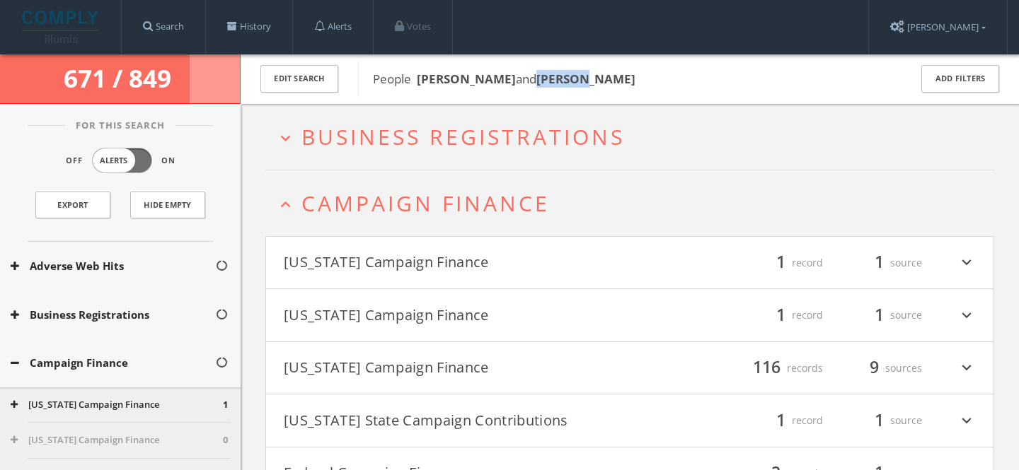
drag, startPoint x: 502, startPoint y: 79, endPoint x: 608, endPoint y: 74, distance: 105.5
click at [608, 76] on span "People [PERSON_NAME] and [PERSON_NAME]" at bounding box center [632, 79] width 518 height 18
copy b "[PERSON_NAME]"
click at [487, 204] on span "Campaign Finance" at bounding box center [425, 203] width 248 height 29
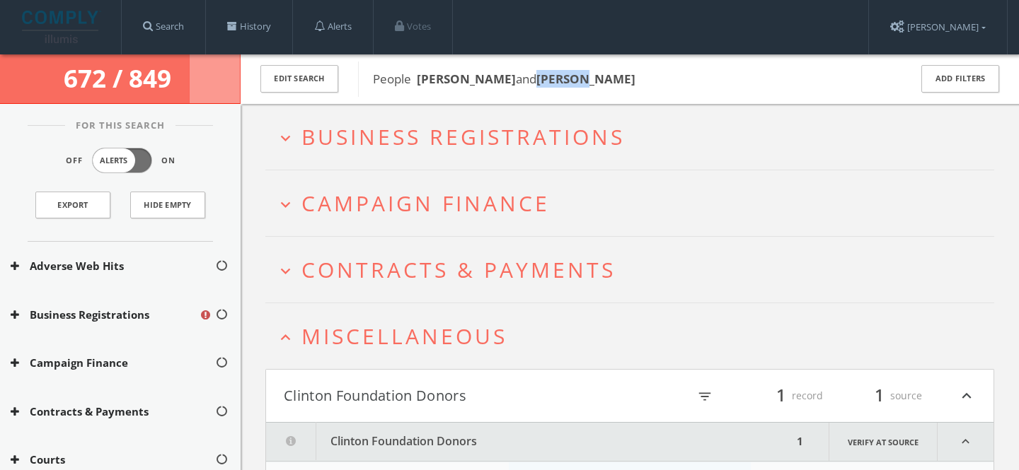
click at [466, 349] on span "Miscellaneous" at bounding box center [404, 336] width 206 height 29
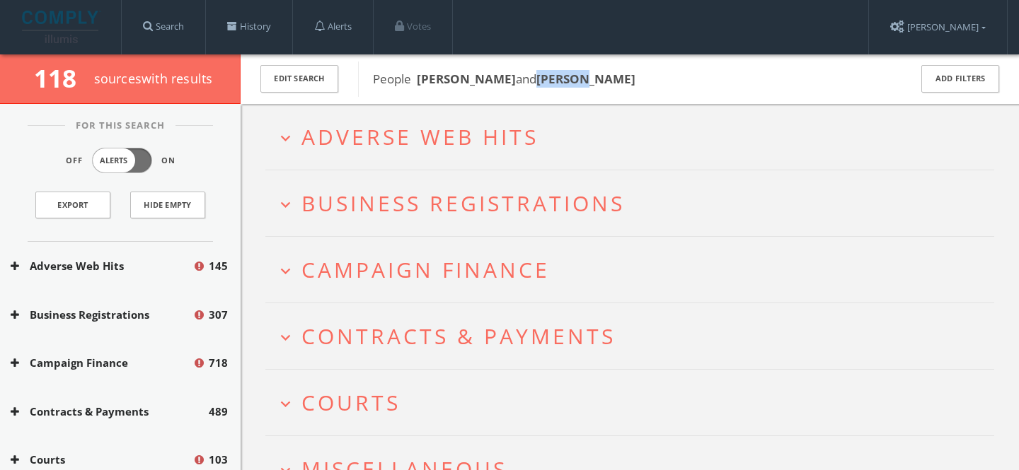
click at [433, 126] on span "Adverse Web Hits" at bounding box center [419, 136] width 237 height 29
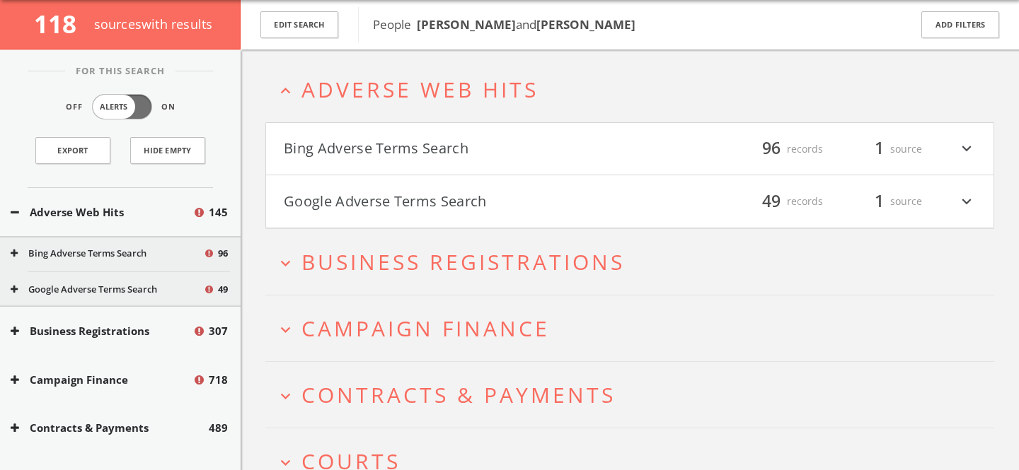
click at [420, 180] on h4 "Google Adverse Terms Search filter_list 49 records 1 source expand_more" at bounding box center [629, 201] width 727 height 52
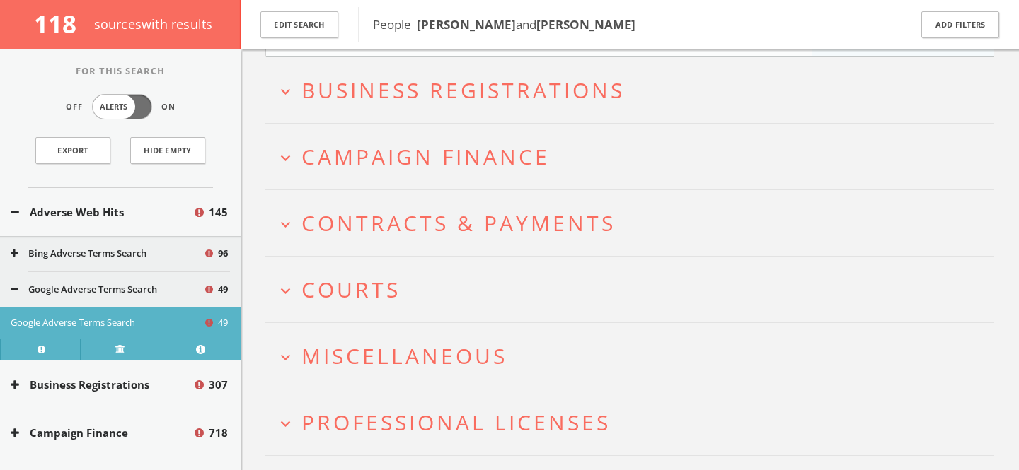
scroll to position [5487, 0]
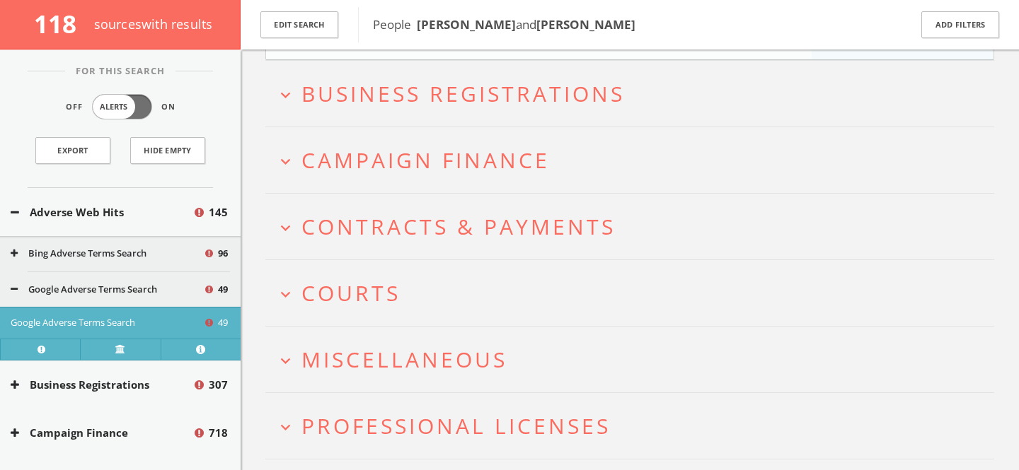
click at [135, 296] on div "Google Adverse Terms Search 49" at bounding box center [120, 289] width 241 height 35
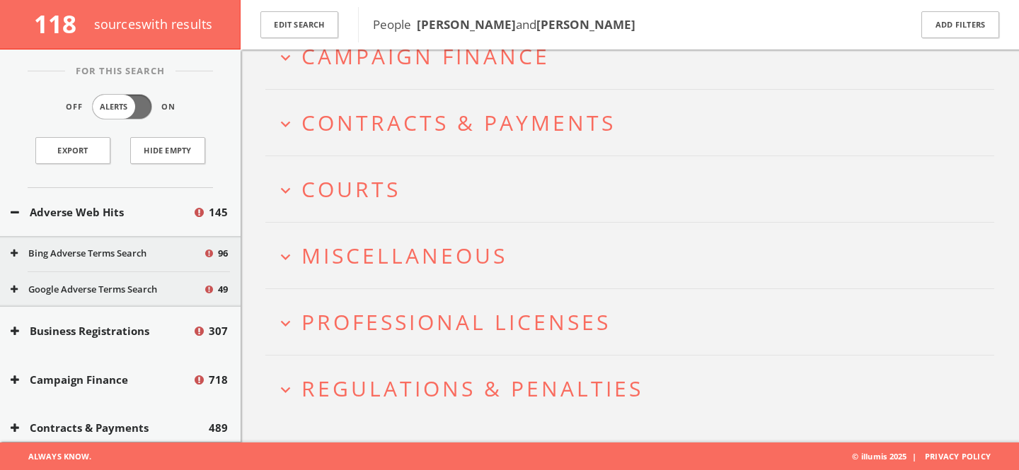
click at [149, 253] on button "Bing Adverse Terms Search" at bounding box center [107, 254] width 192 height 14
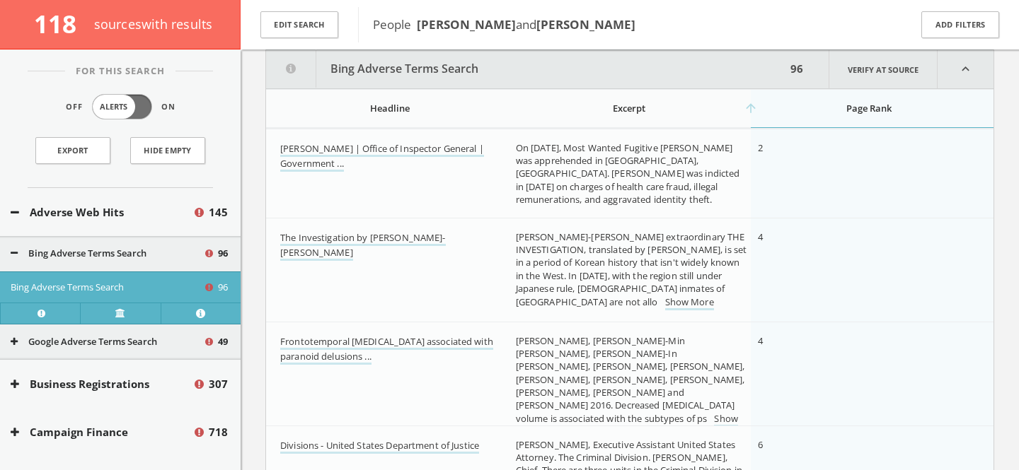
scroll to position [180, 0]
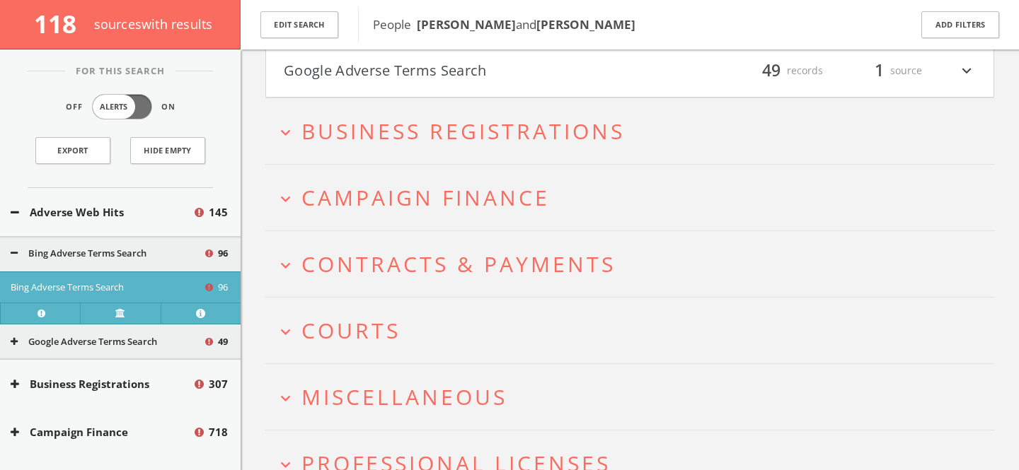
click at [396, 183] on span "Campaign Finance" at bounding box center [425, 197] width 248 height 29
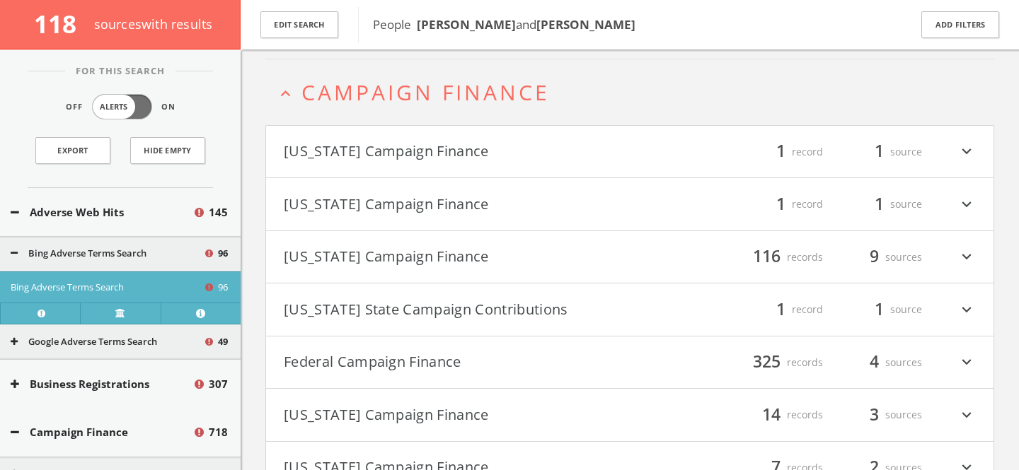
scroll to position [9547, 0]
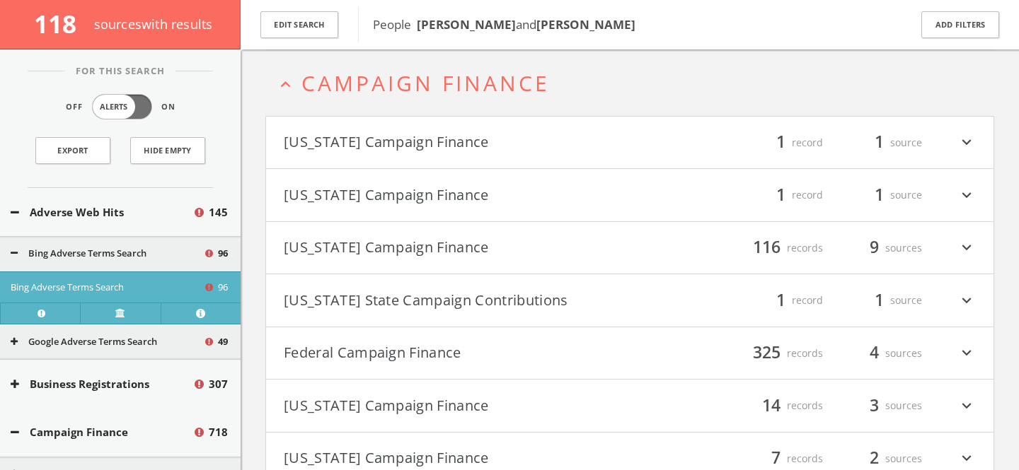
click at [76, 214] on button "Adverse Web Hits" at bounding box center [102, 212] width 182 height 16
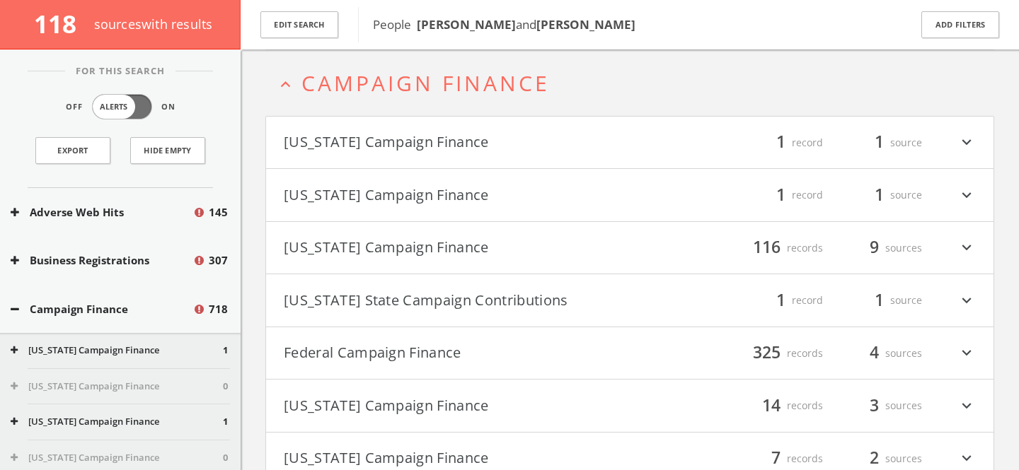
click at [453, 342] on button "Federal Campaign Finance" at bounding box center [457, 354] width 346 height 24
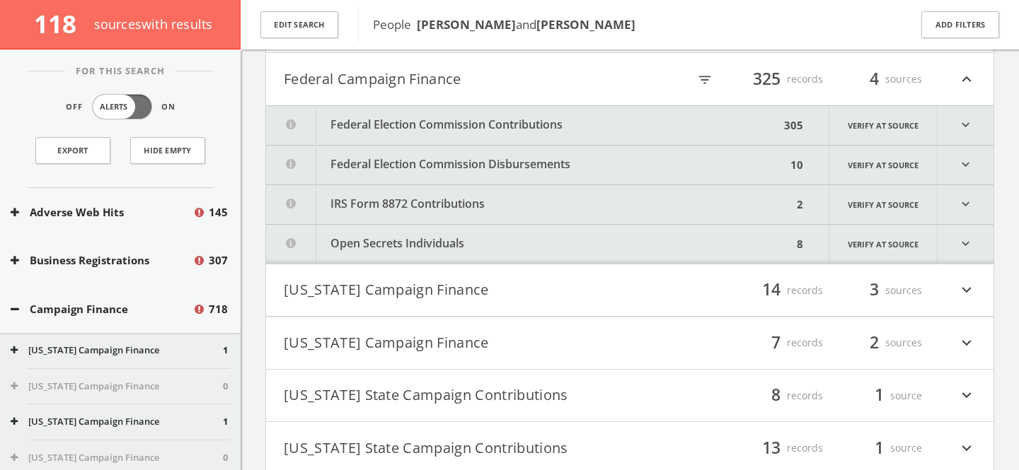
scroll to position [470, 0]
click at [705, 68] on div "filter_list 325 records 4 sources expand_less" at bounding box center [803, 77] width 346 height 24
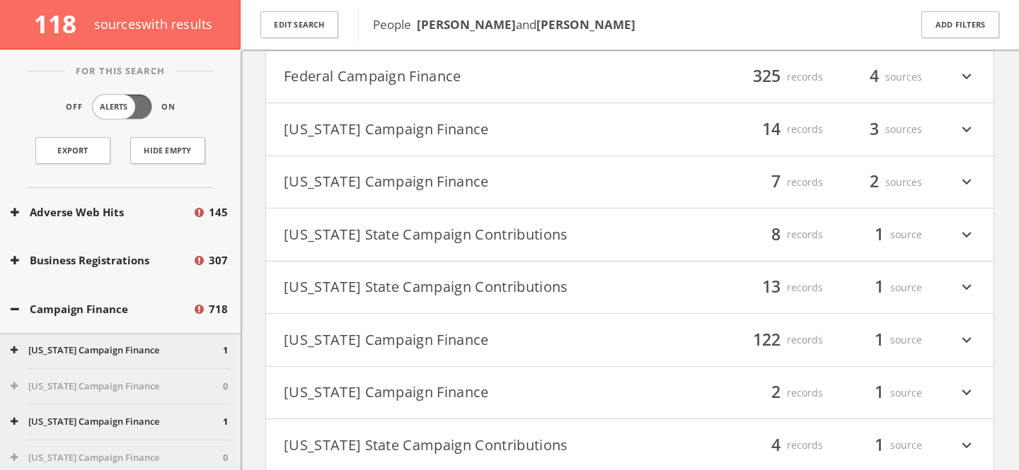
click at [674, 76] on div "filter_list 325 records 4 sources expand_more" at bounding box center [803, 77] width 346 height 24
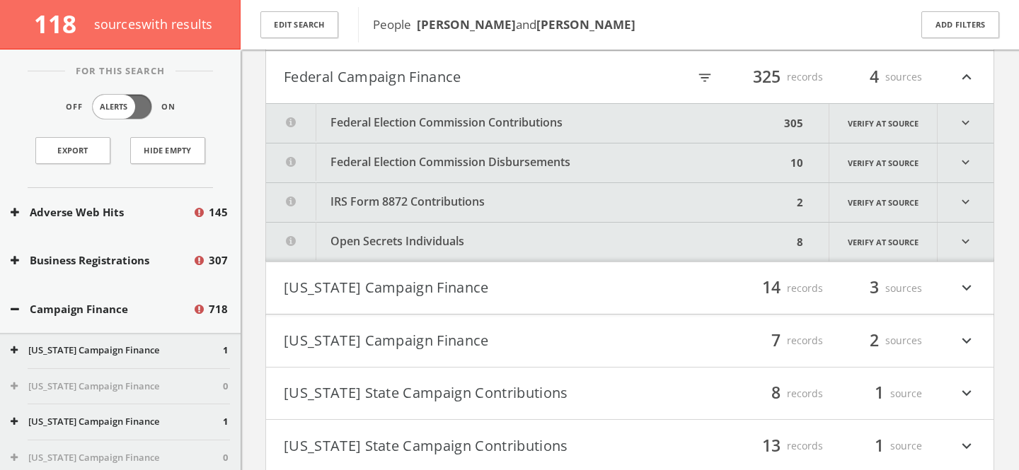
click at [709, 79] on icon "filter_list" at bounding box center [705, 78] width 16 height 16
type input "[PERSON_NAME]"
click at [422, 85] on button "Federal Campaign Finance" at bounding box center [398, 77] width 228 height 24
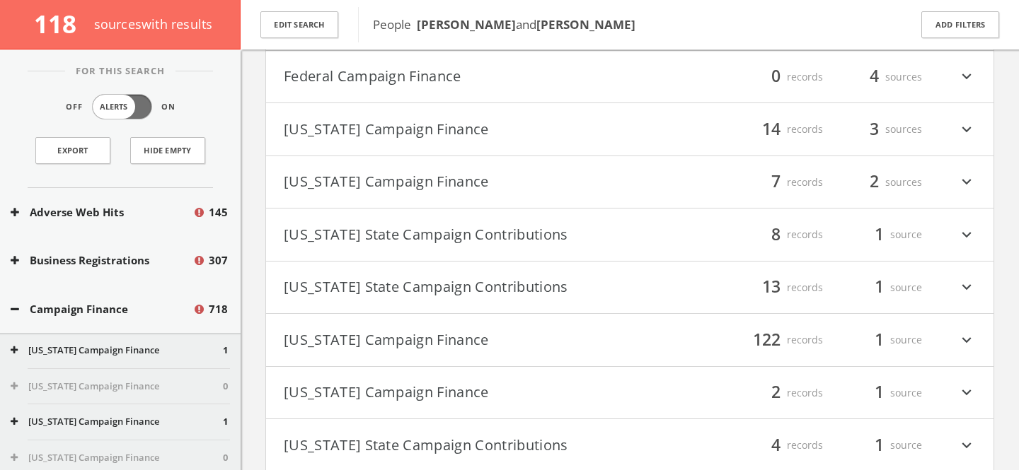
click at [536, 287] on button "[US_STATE] State Campaign Contributions" at bounding box center [457, 288] width 346 height 24
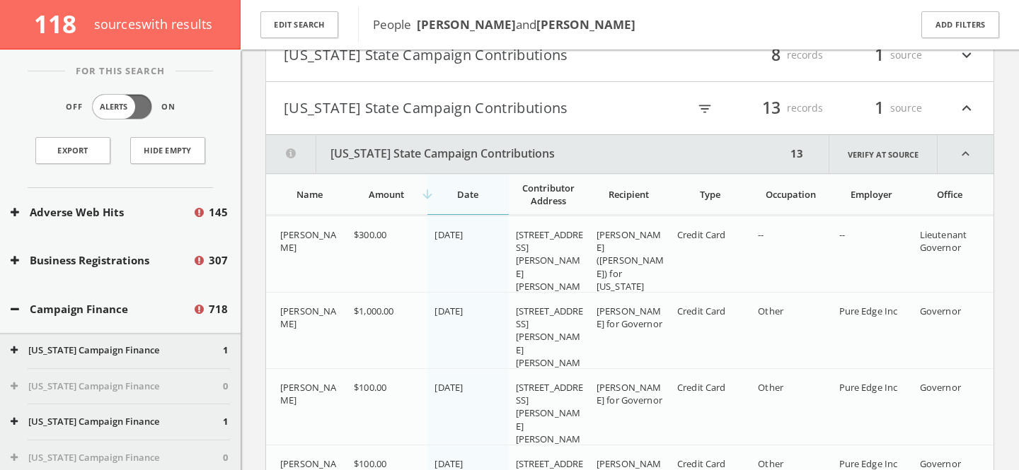
scroll to position [649, 0]
click at [703, 108] on icon "filter_list" at bounding box center [705, 110] width 16 height 16
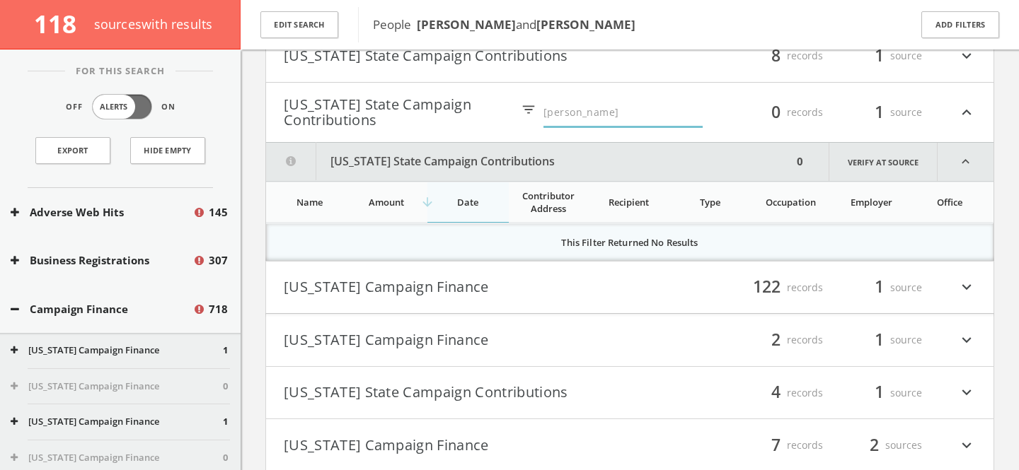
type input "[PERSON_NAME]"
click at [374, 109] on button "[US_STATE] State Campaign Contributions" at bounding box center [398, 112] width 228 height 31
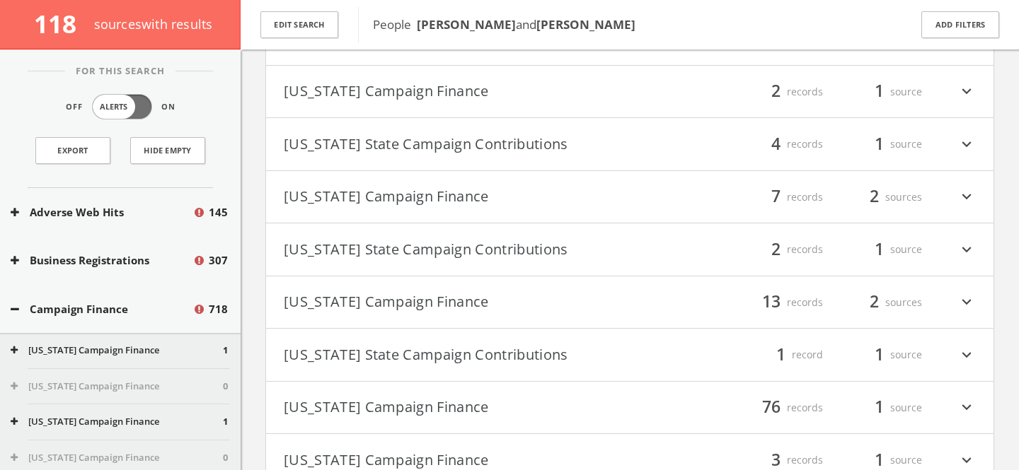
click at [484, 245] on button "[US_STATE] State Campaign Contributions" at bounding box center [457, 250] width 346 height 24
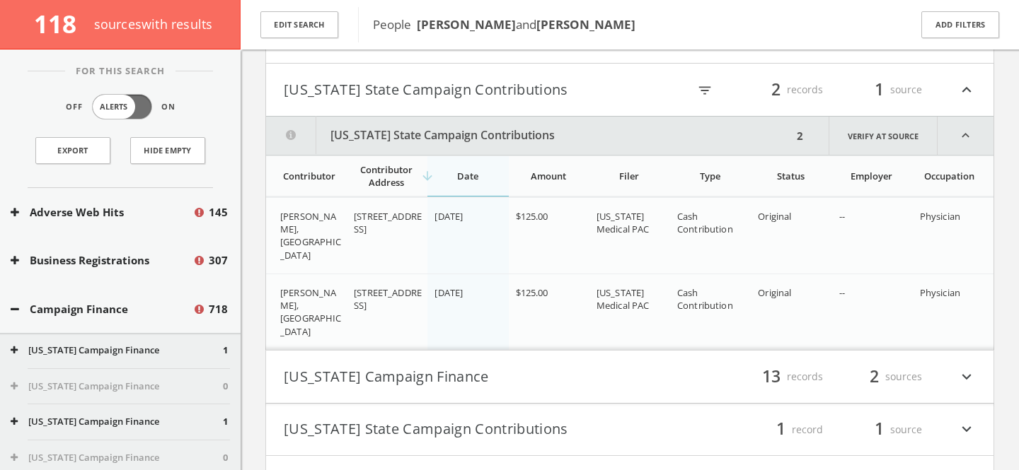
scroll to position [928, 0]
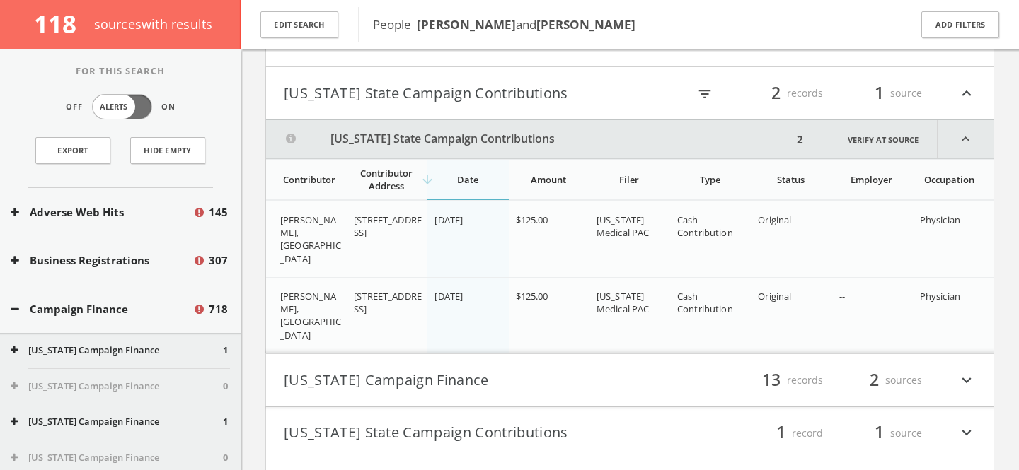
click at [475, 109] on h4 "[US_STATE] State Campaign Contributions filter_list 2 records 1 source expand_l…" at bounding box center [629, 93] width 727 height 52
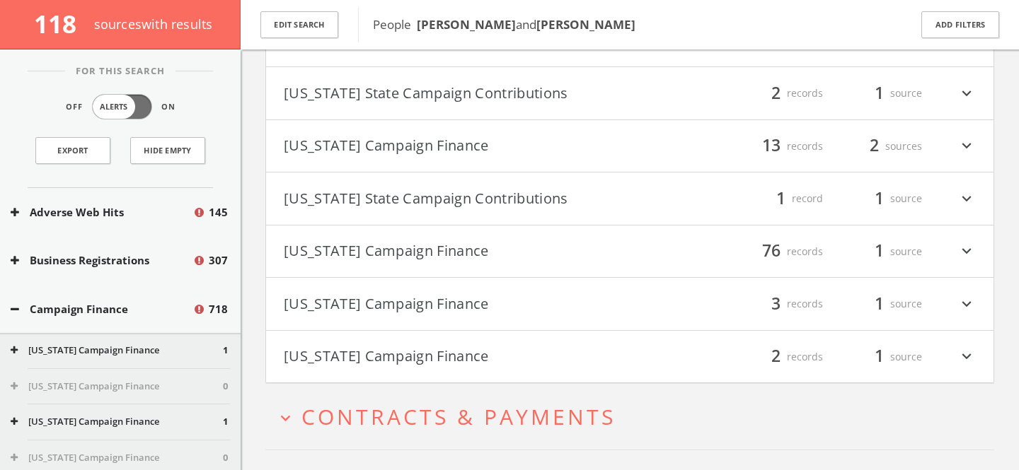
click at [522, 299] on button "[US_STATE] Campaign Finance" at bounding box center [457, 304] width 346 height 24
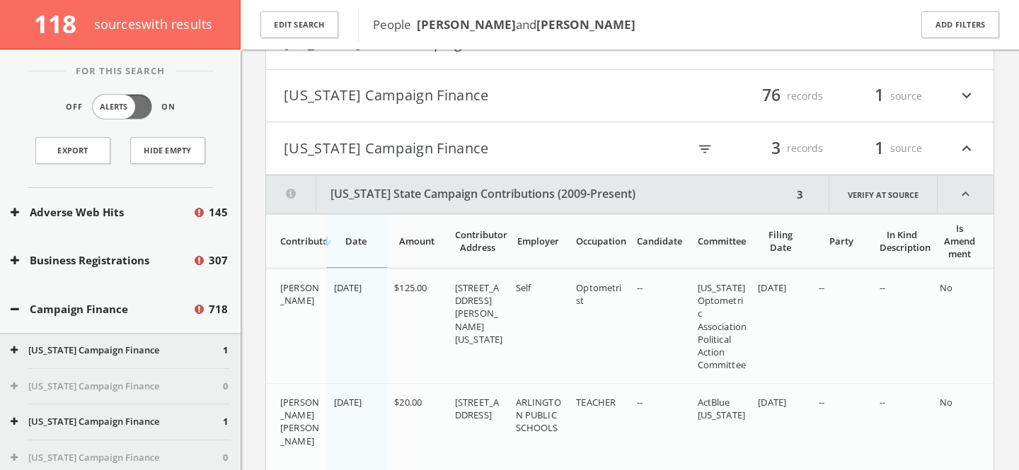
scroll to position [1068, 0]
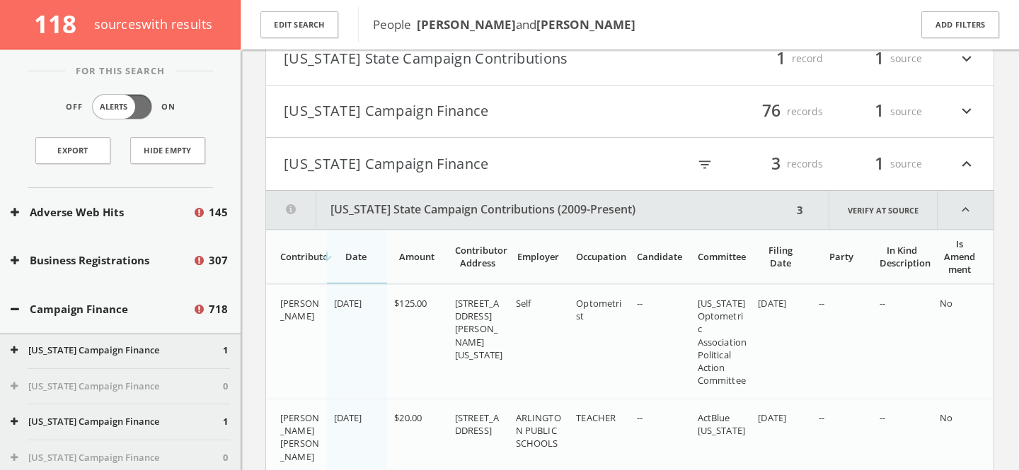
click at [472, 168] on button "[US_STATE] Campaign Finance" at bounding box center [457, 164] width 346 height 24
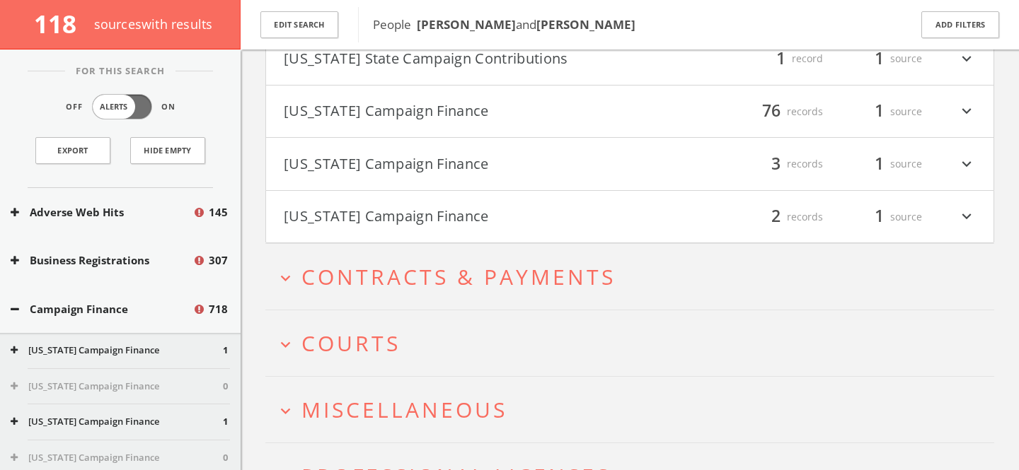
click at [477, 216] on button "[US_STATE] Campaign Finance" at bounding box center [457, 217] width 346 height 24
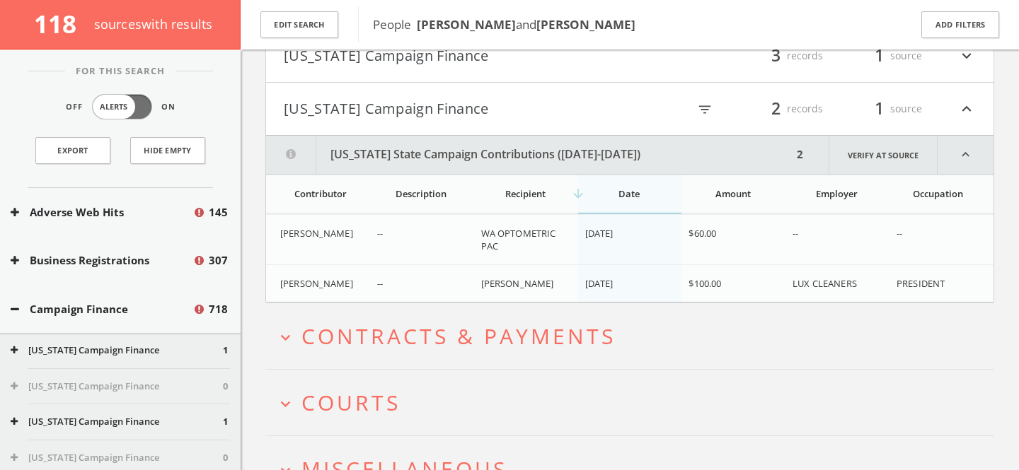
scroll to position [1157, 0]
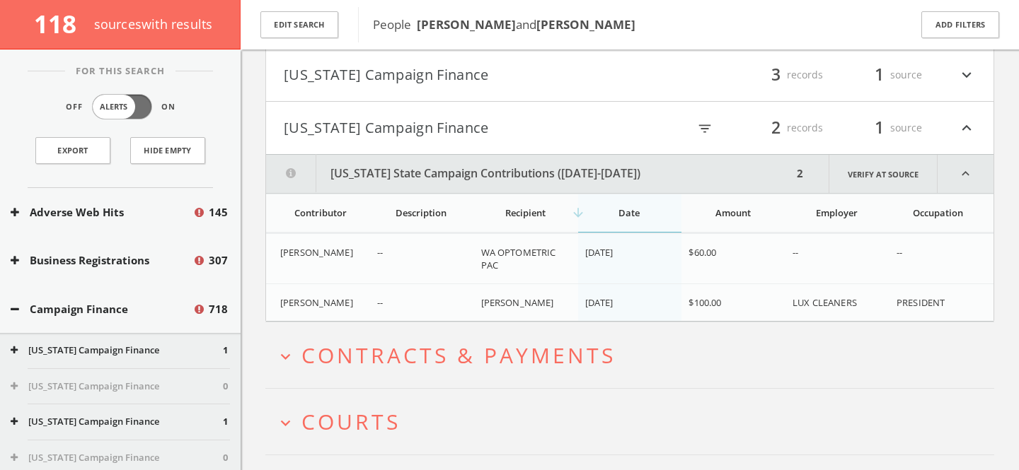
click at [470, 124] on button "[US_STATE] Campaign Finance" at bounding box center [457, 128] width 346 height 24
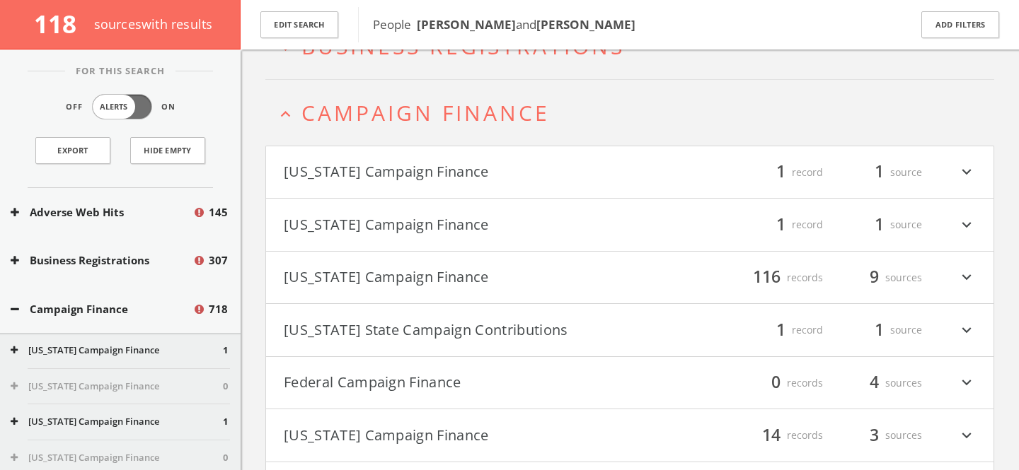
scroll to position [157, 0]
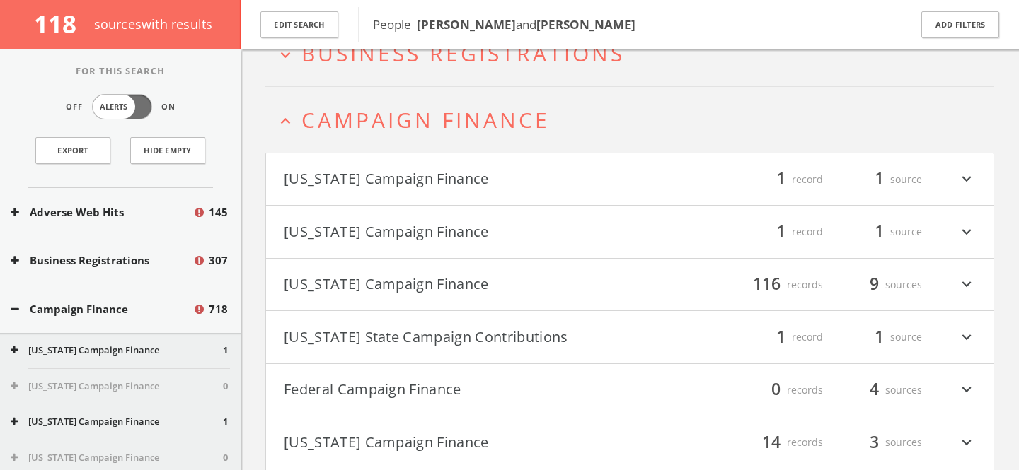
click at [480, 134] on h2 "expand_less Campaign Finance" at bounding box center [629, 120] width 729 height 66
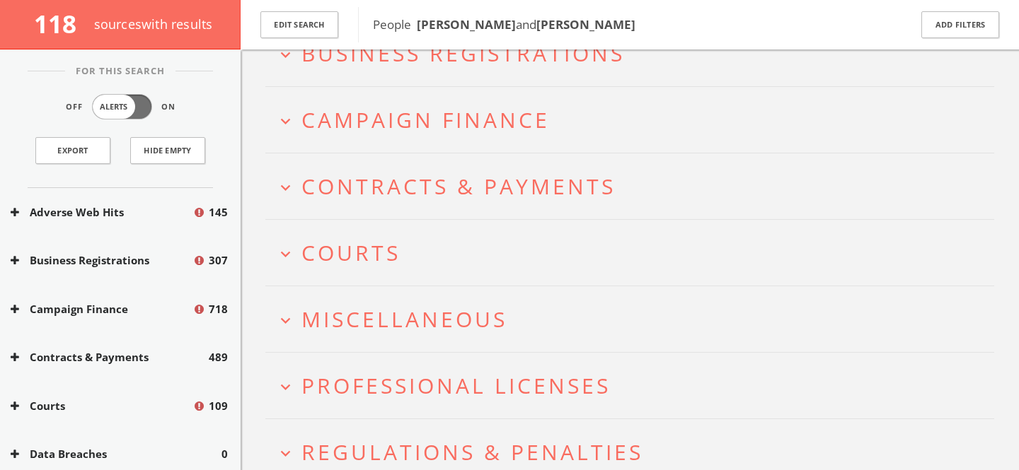
click at [436, 249] on button "expand_more Courts" at bounding box center [635, 252] width 718 height 23
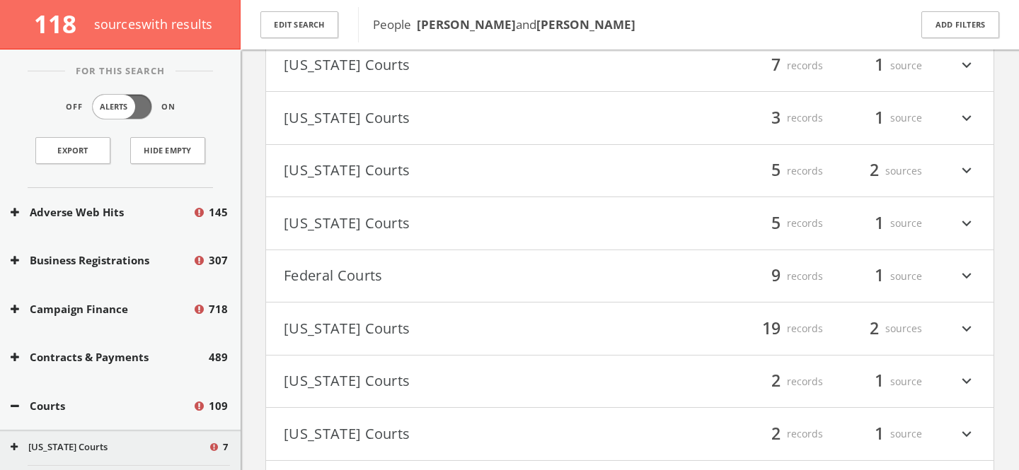
click at [447, 267] on button "Federal Courts" at bounding box center [457, 277] width 346 height 24
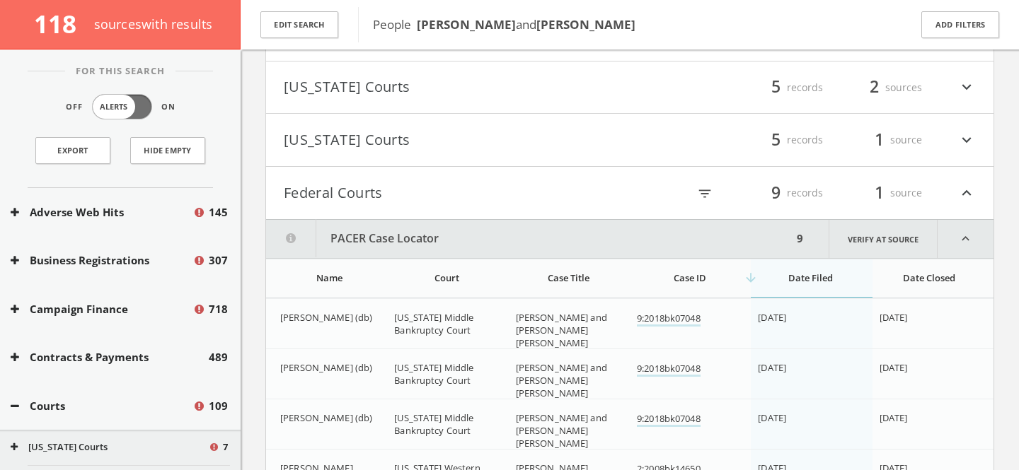
scroll to position [464, 0]
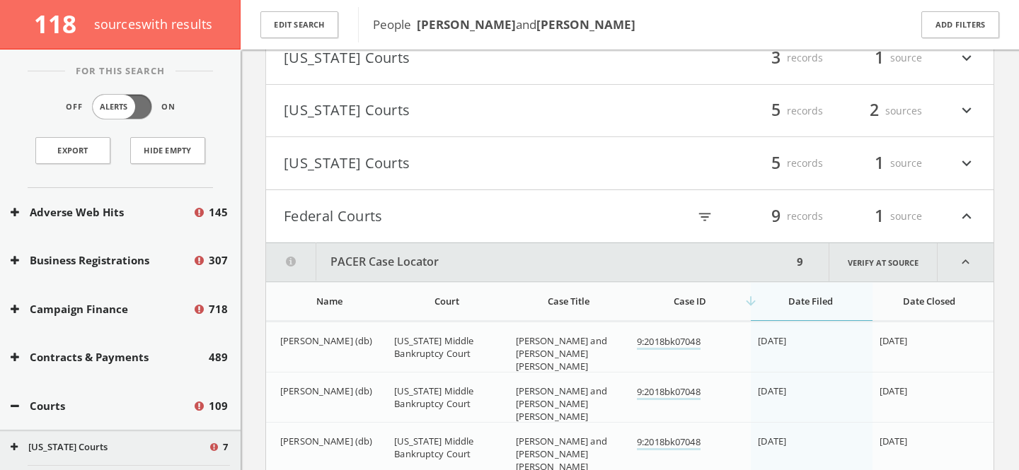
click at [432, 213] on button "Federal Courts" at bounding box center [457, 216] width 346 height 24
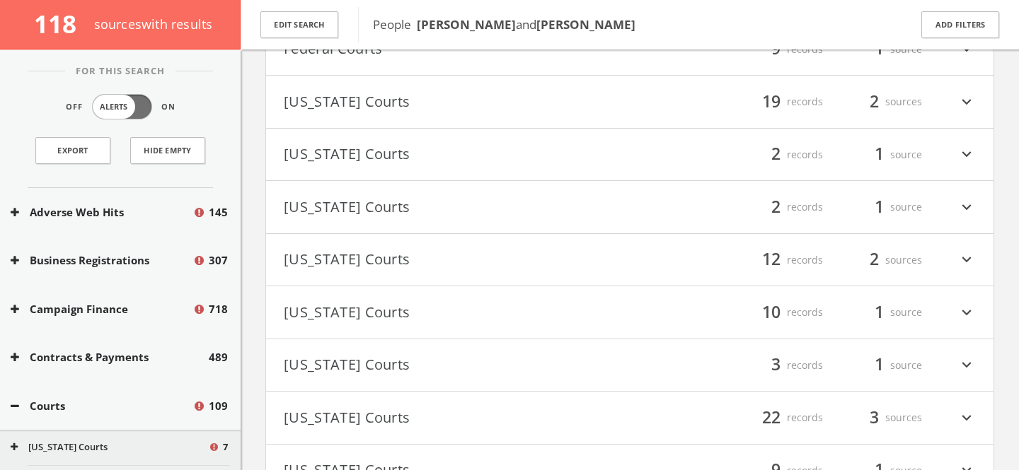
click at [433, 298] on h4 "[US_STATE] Courts filter_list 10 records 1 source expand_more" at bounding box center [629, 313] width 727 height 52
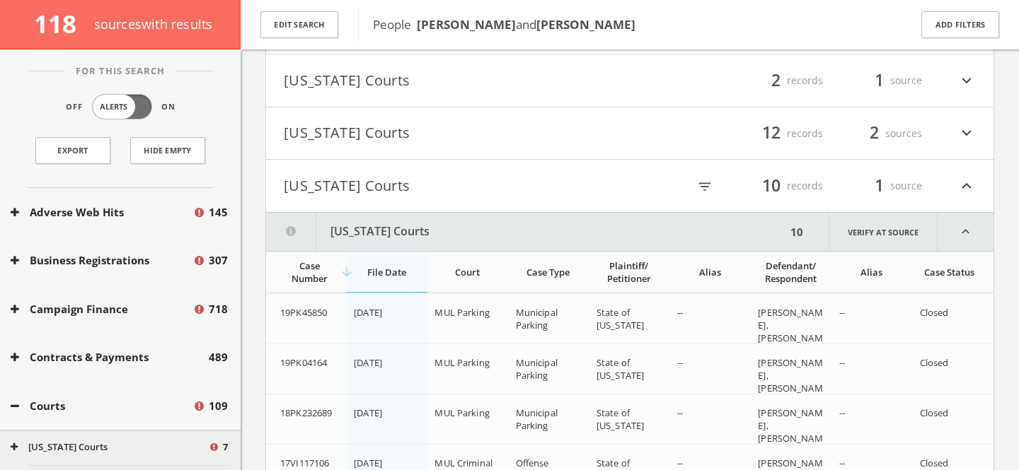
scroll to position [709, 0]
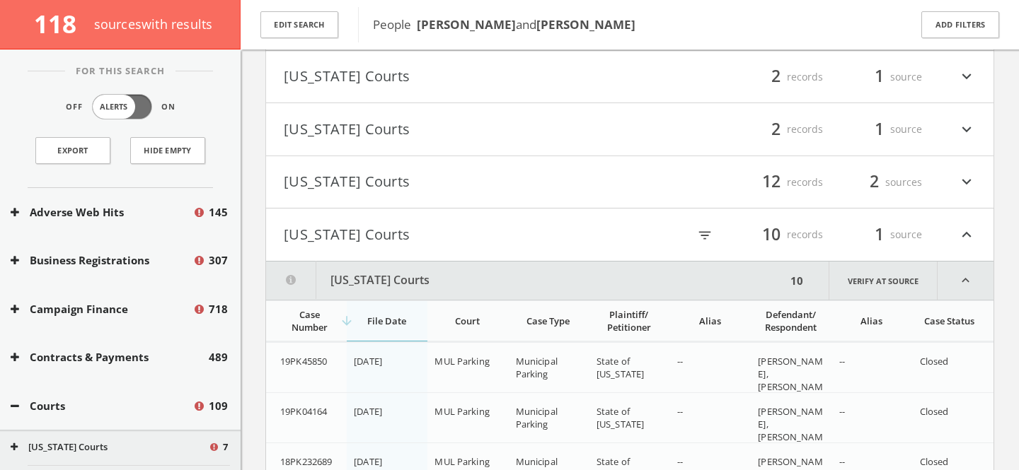
click at [412, 239] on button "[US_STATE] Courts" at bounding box center [457, 235] width 346 height 24
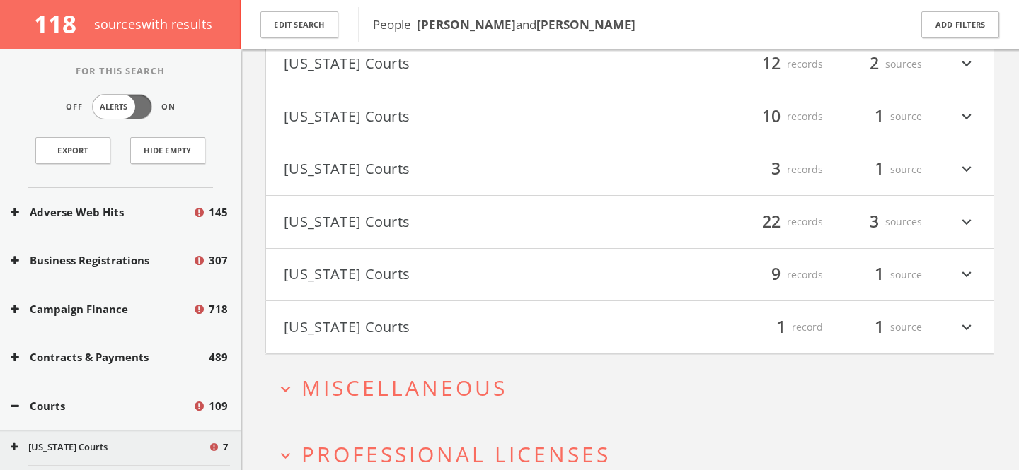
click at [425, 272] on button "[US_STATE] Courts" at bounding box center [457, 275] width 346 height 24
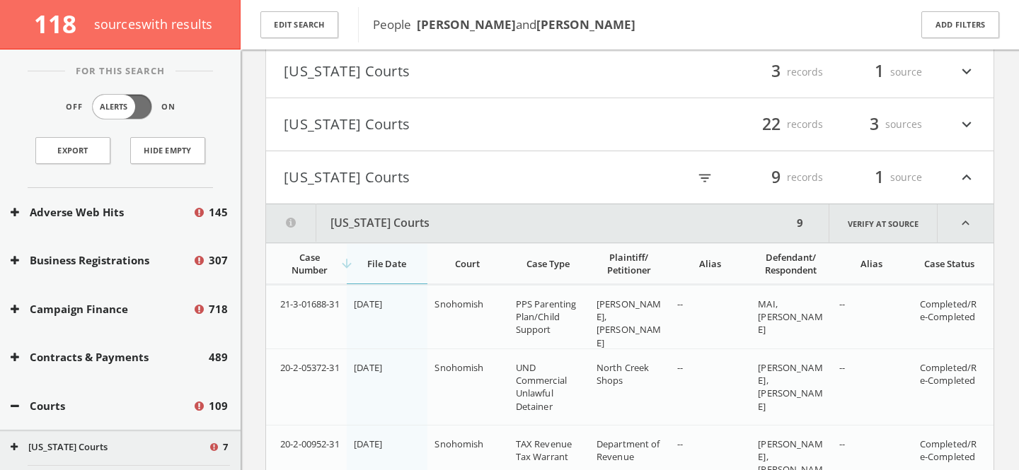
scroll to position [912, 0]
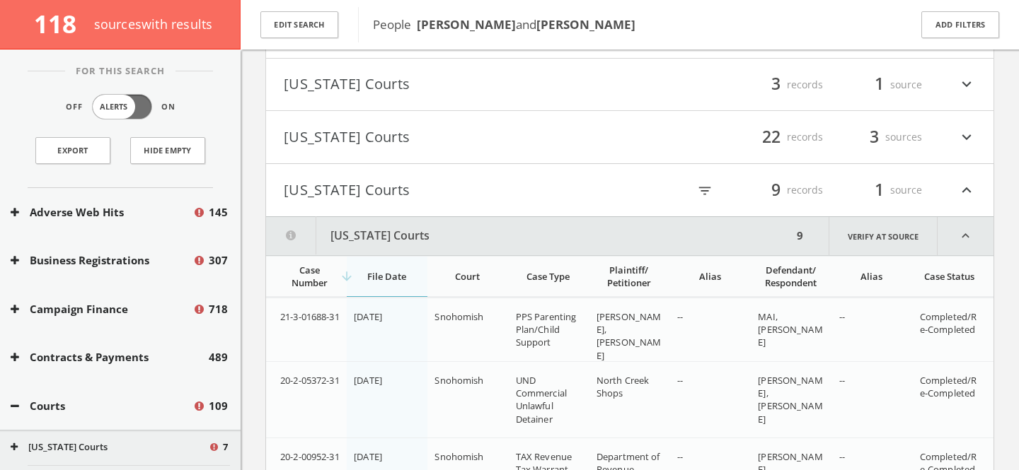
click at [417, 191] on button "[US_STATE] Courts" at bounding box center [457, 190] width 346 height 24
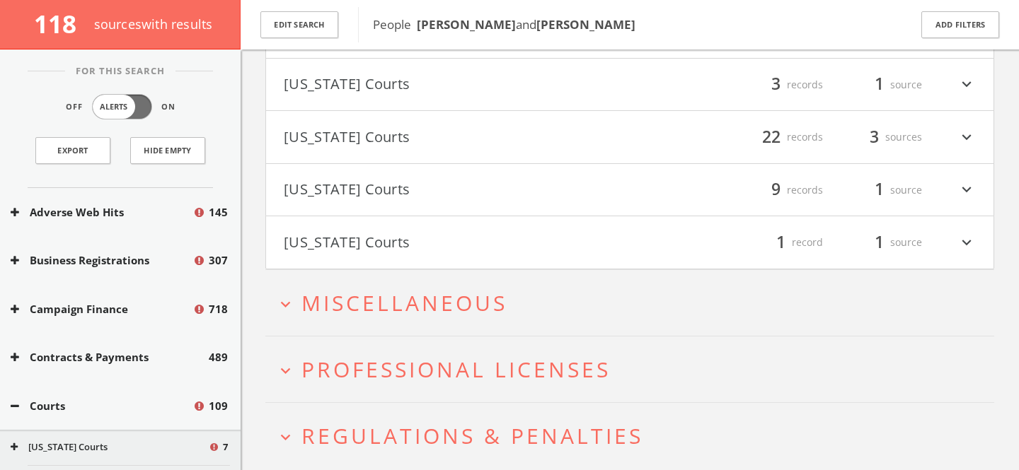
click at [100, 408] on button "Courts" at bounding box center [102, 406] width 182 height 16
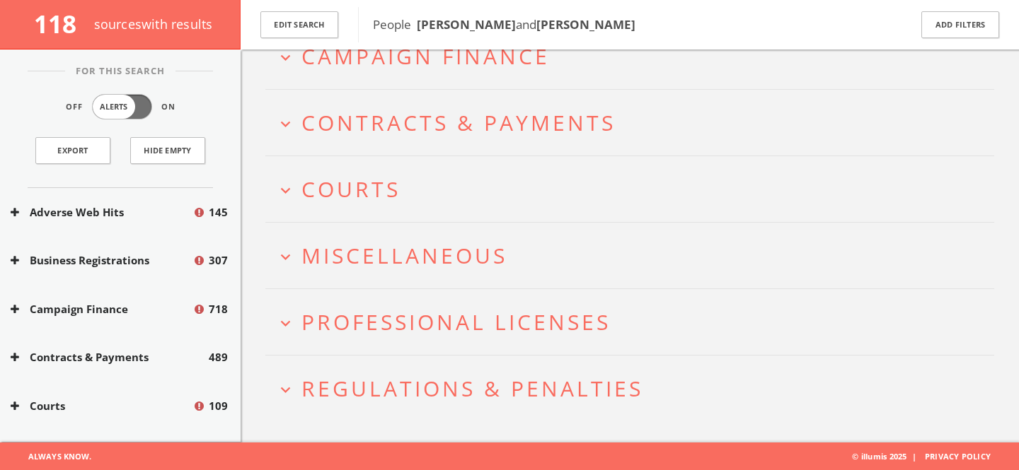
click at [396, 275] on h2 "expand_more Miscellaneous" at bounding box center [629, 256] width 729 height 66
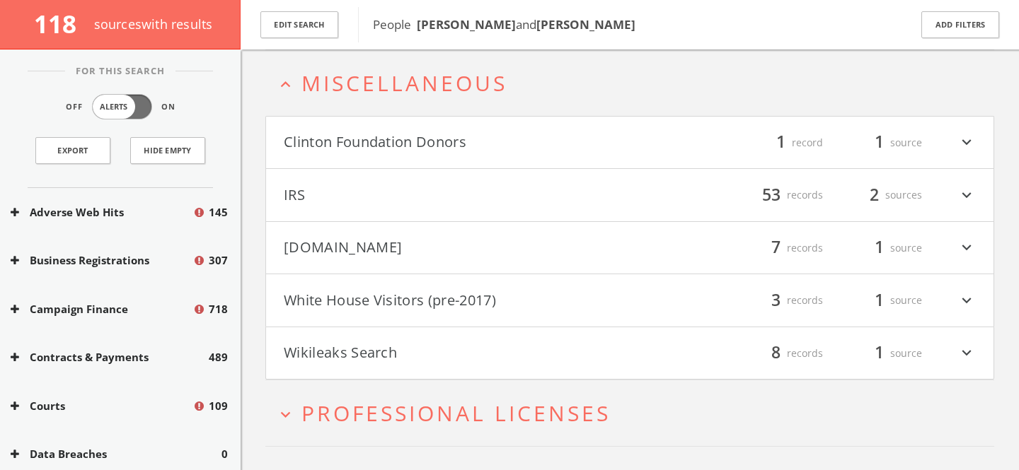
click at [438, 145] on button "Clinton Foundation Donors" at bounding box center [457, 143] width 346 height 24
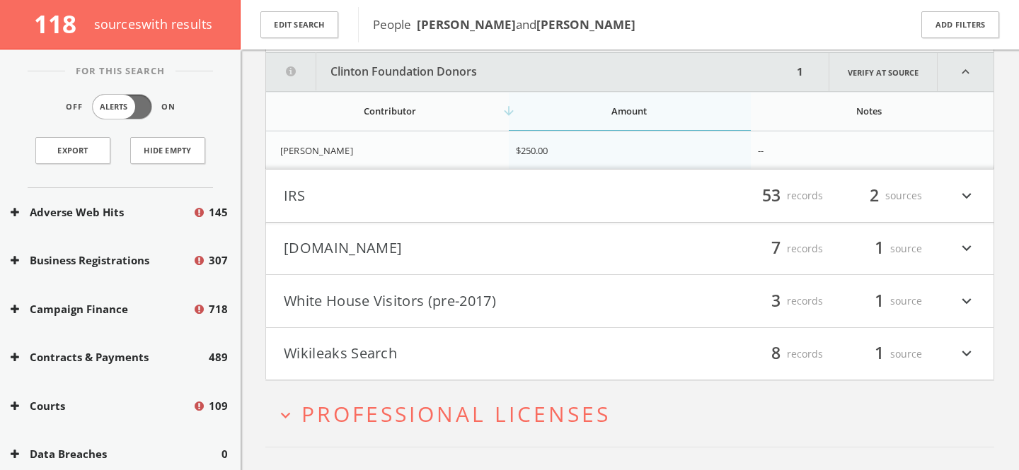
scroll to position [512, 0]
click at [437, 291] on button "White House Visitors (pre-2017)" at bounding box center [457, 299] width 346 height 24
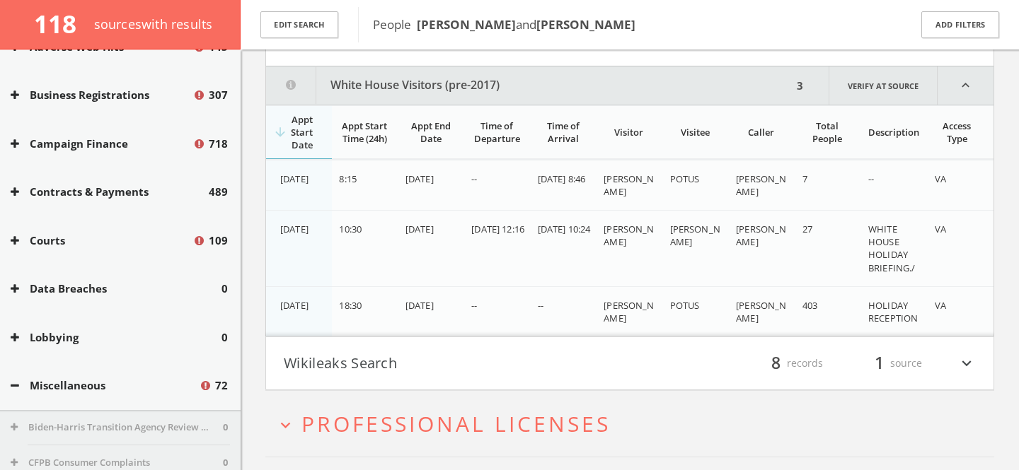
scroll to position [175, 0]
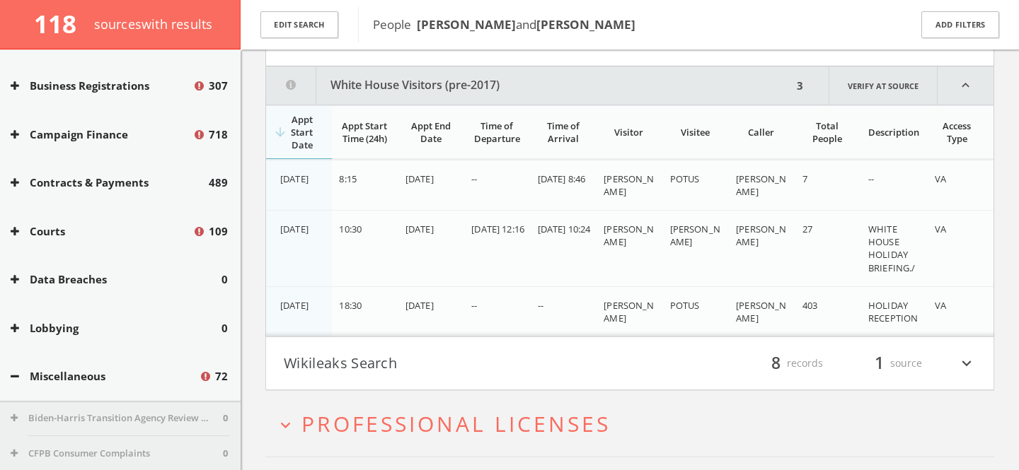
click at [79, 379] on button "Miscellaneous" at bounding box center [105, 377] width 188 height 16
